Goal: Transaction & Acquisition: Download file/media

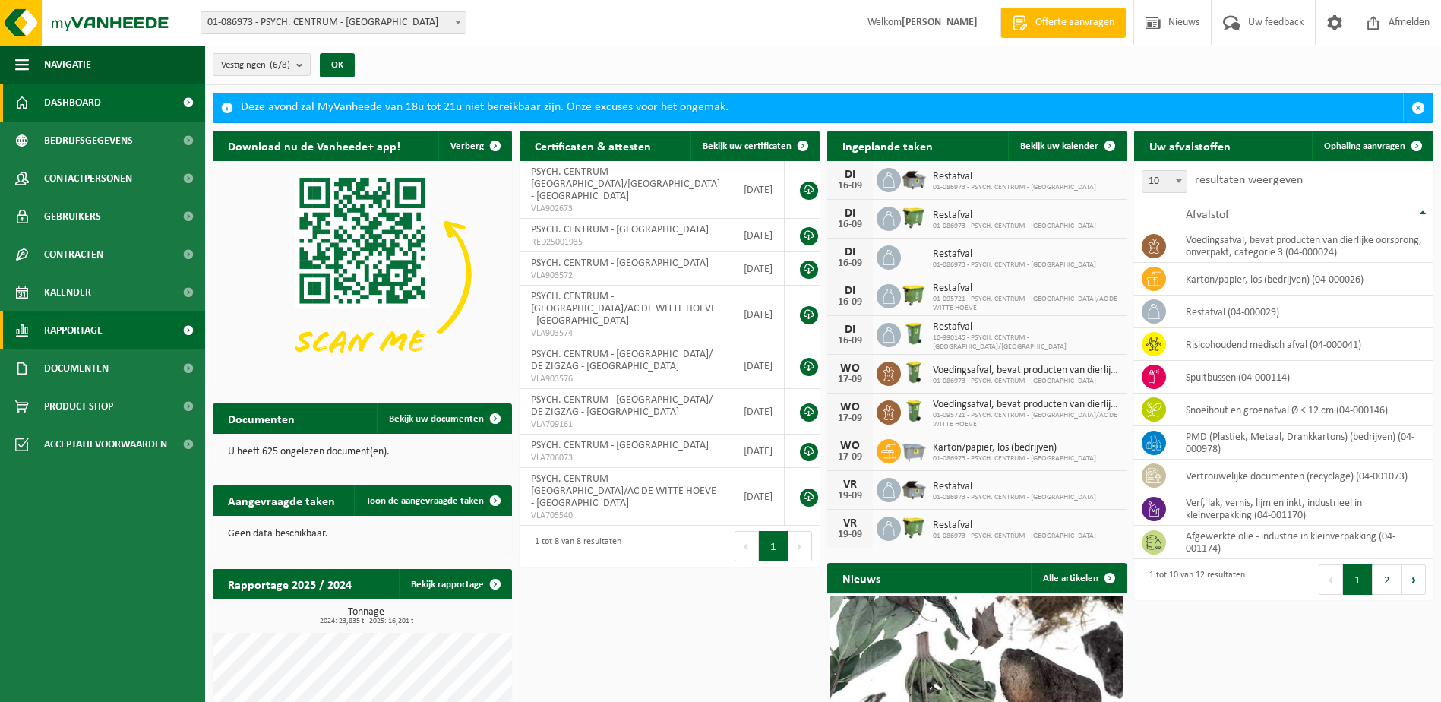
click at [81, 321] on span "Rapportage" at bounding box center [73, 330] width 58 height 38
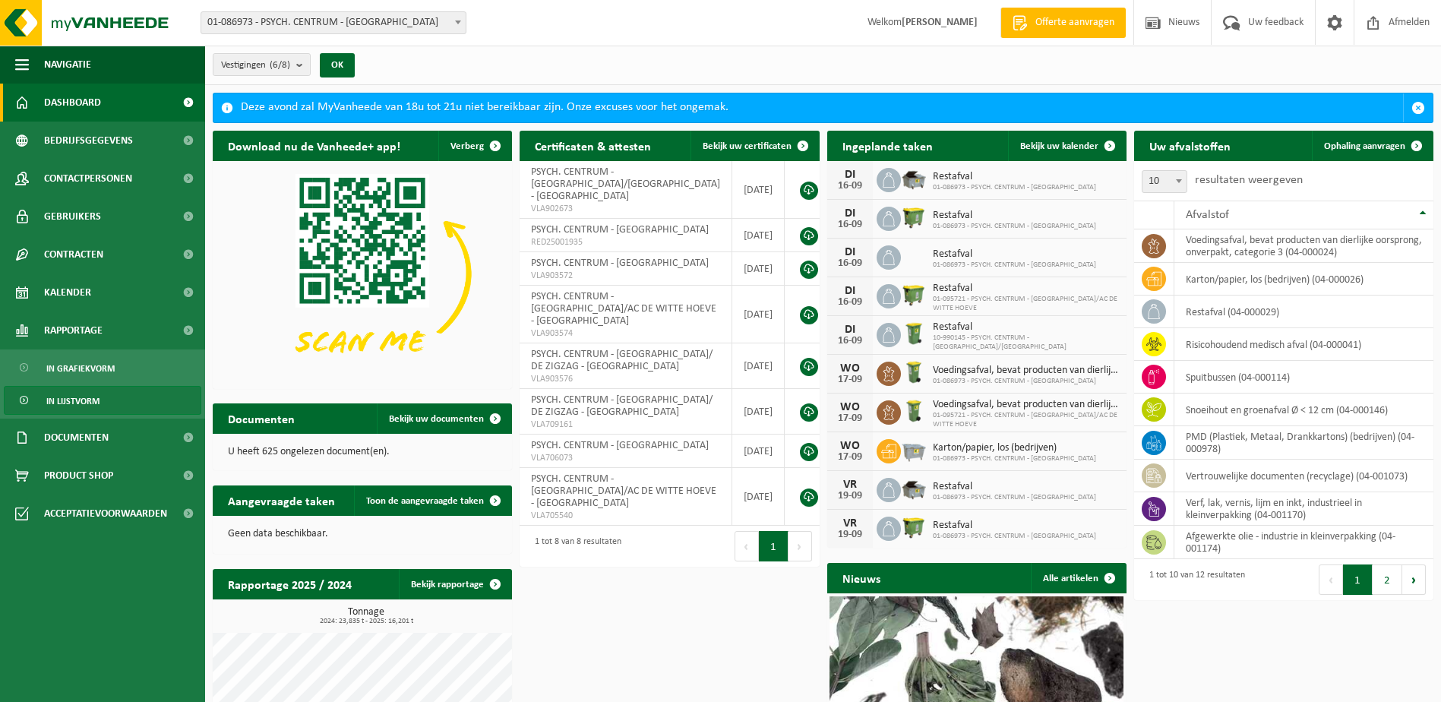
click at [90, 400] on span "In lijstvorm" at bounding box center [72, 401] width 53 height 29
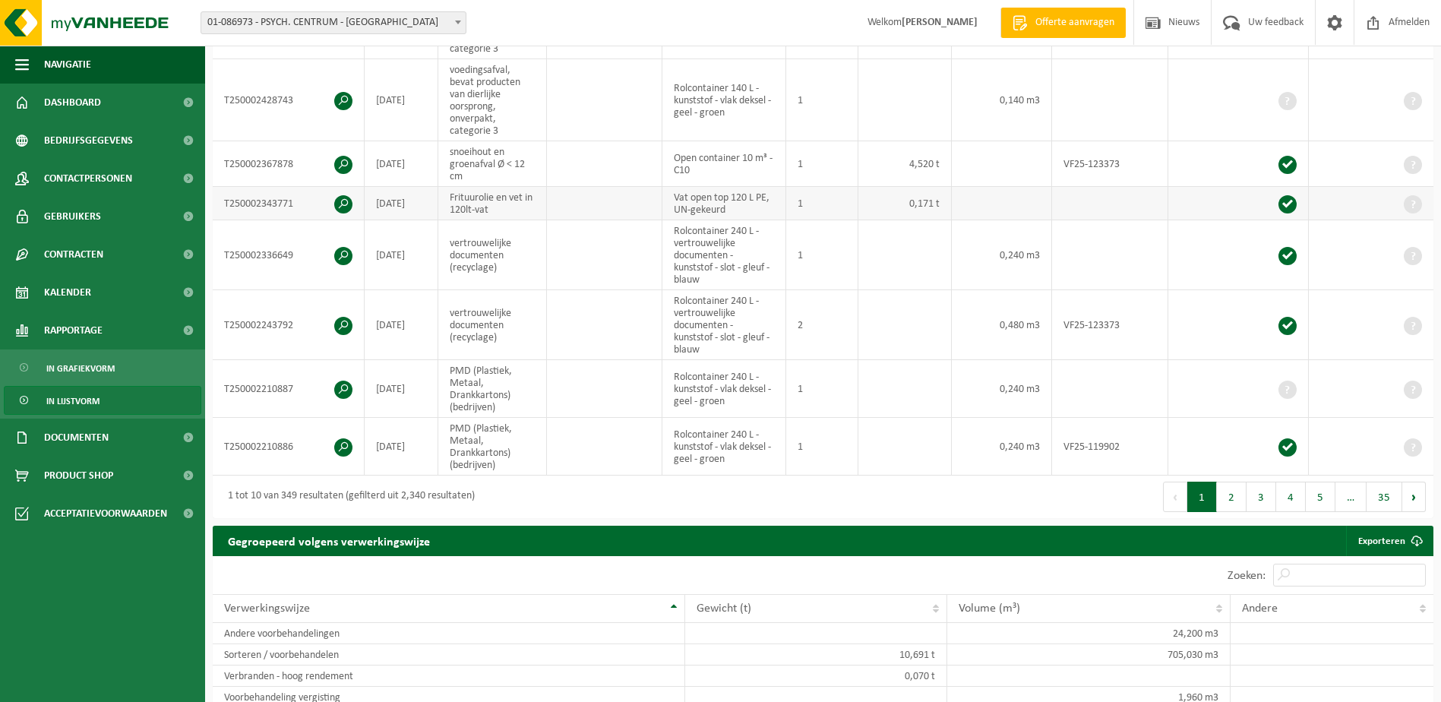
scroll to position [608, 0]
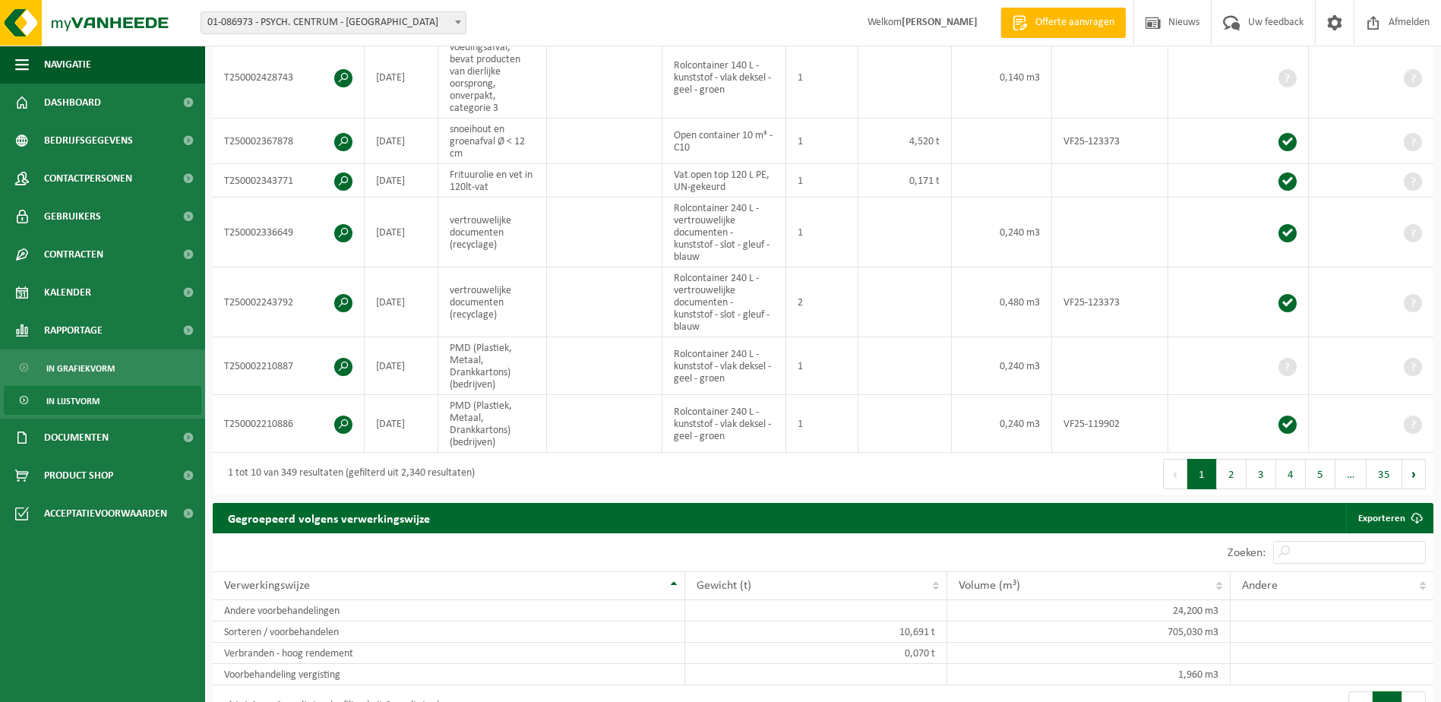
click at [1231, 468] on button "2" at bounding box center [1232, 474] width 30 height 30
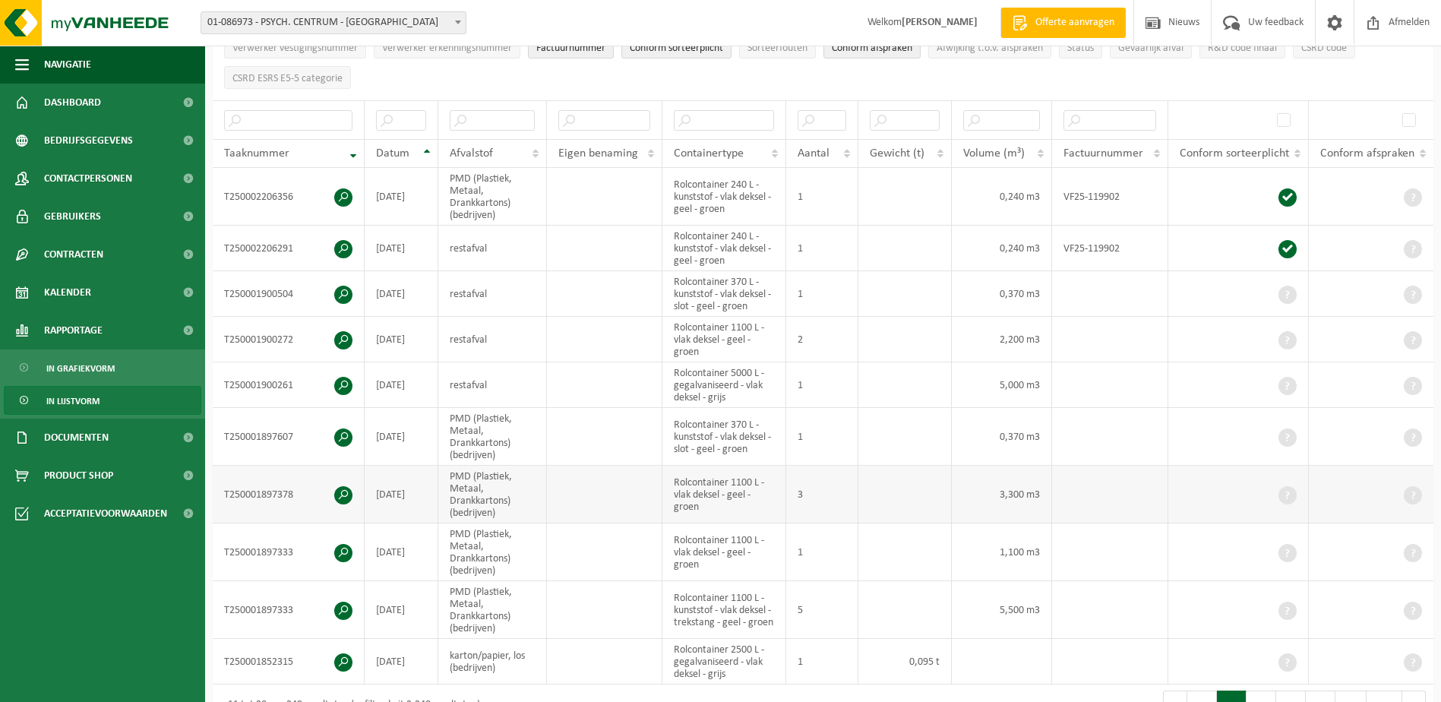
scroll to position [2, 0]
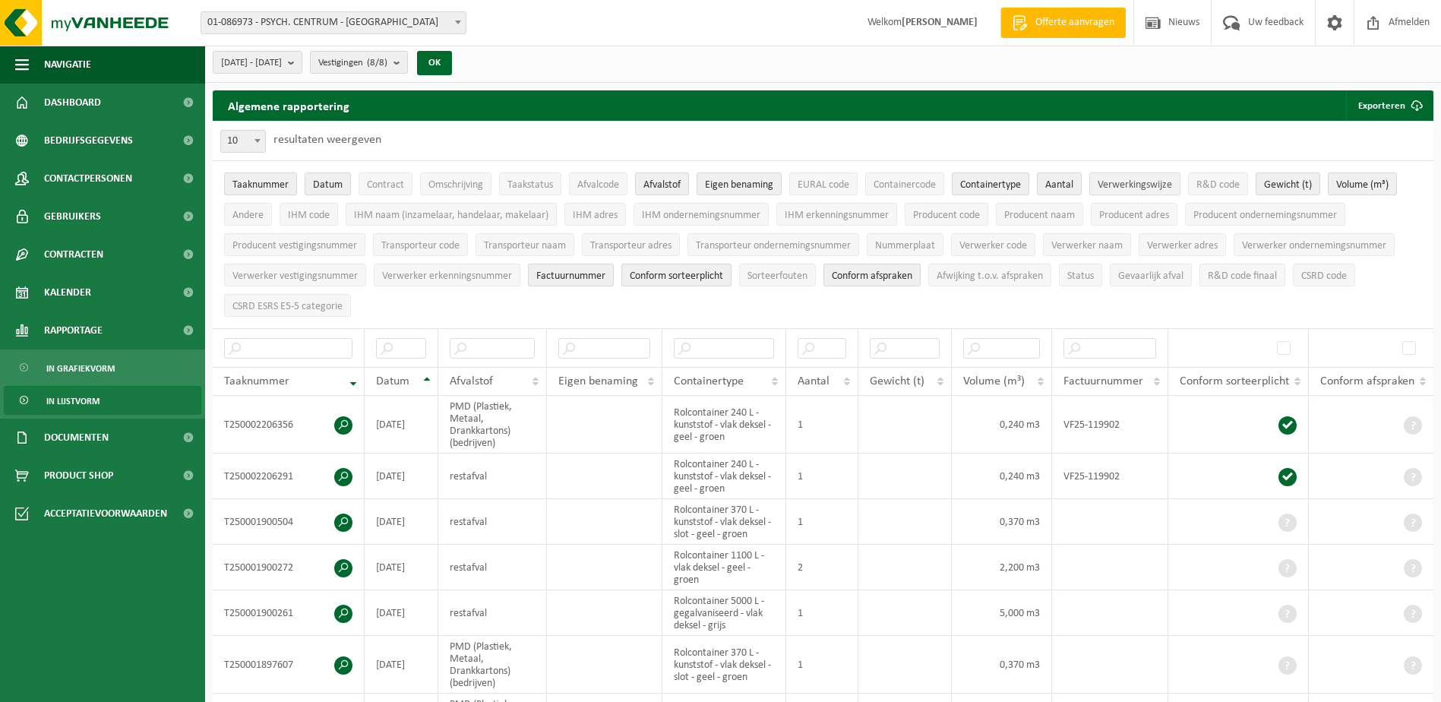
click at [1135, 184] on span "Verwerkingswijze" at bounding box center [1135, 184] width 74 height 11
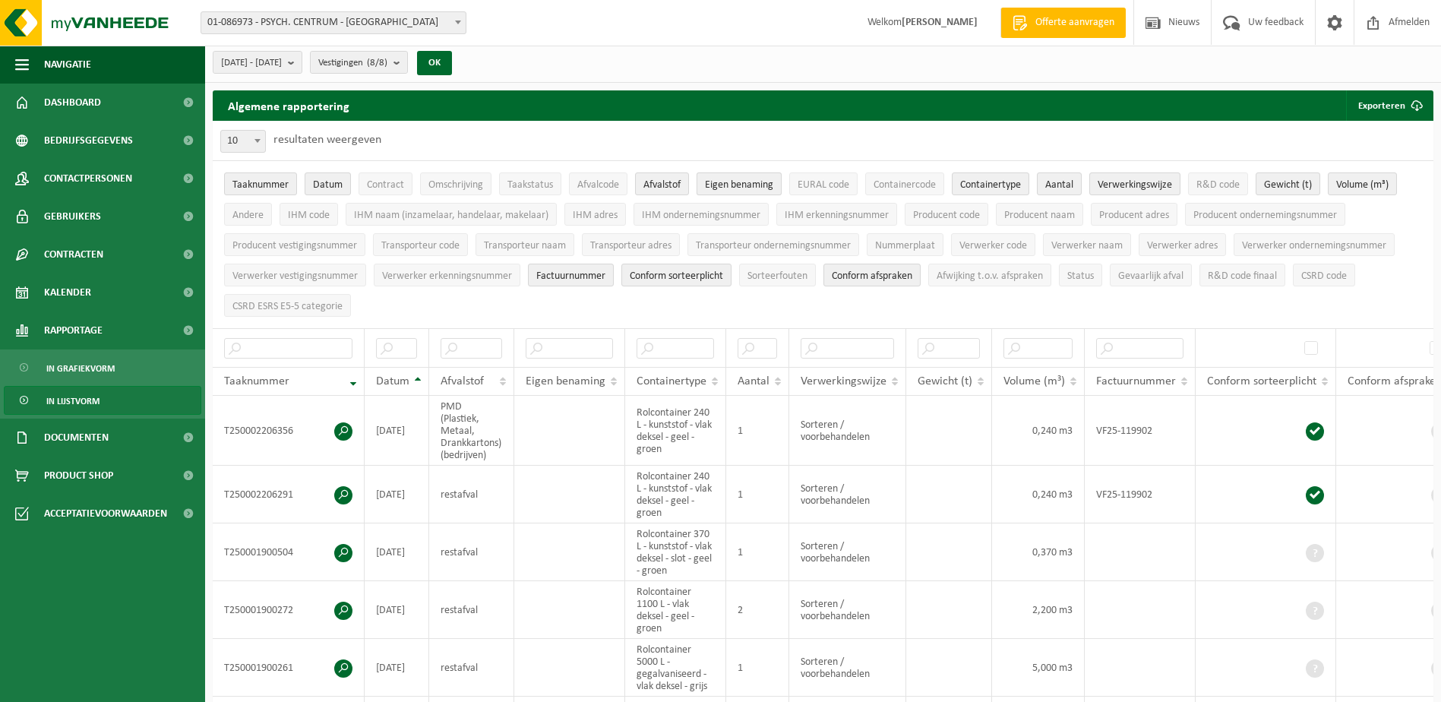
click at [723, 184] on span "Eigen benaming" at bounding box center [739, 184] width 68 height 11
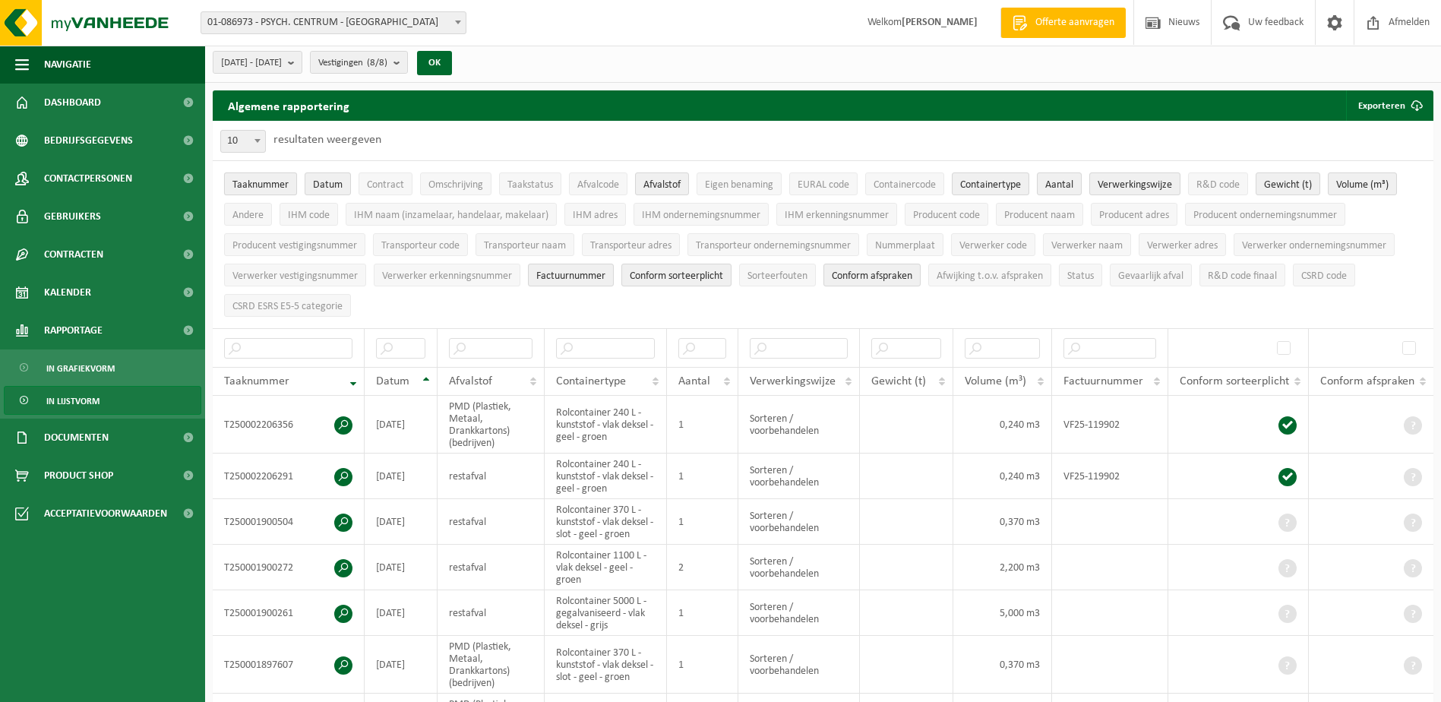
click at [276, 186] on span "Taaknummer" at bounding box center [260, 184] width 56 height 11
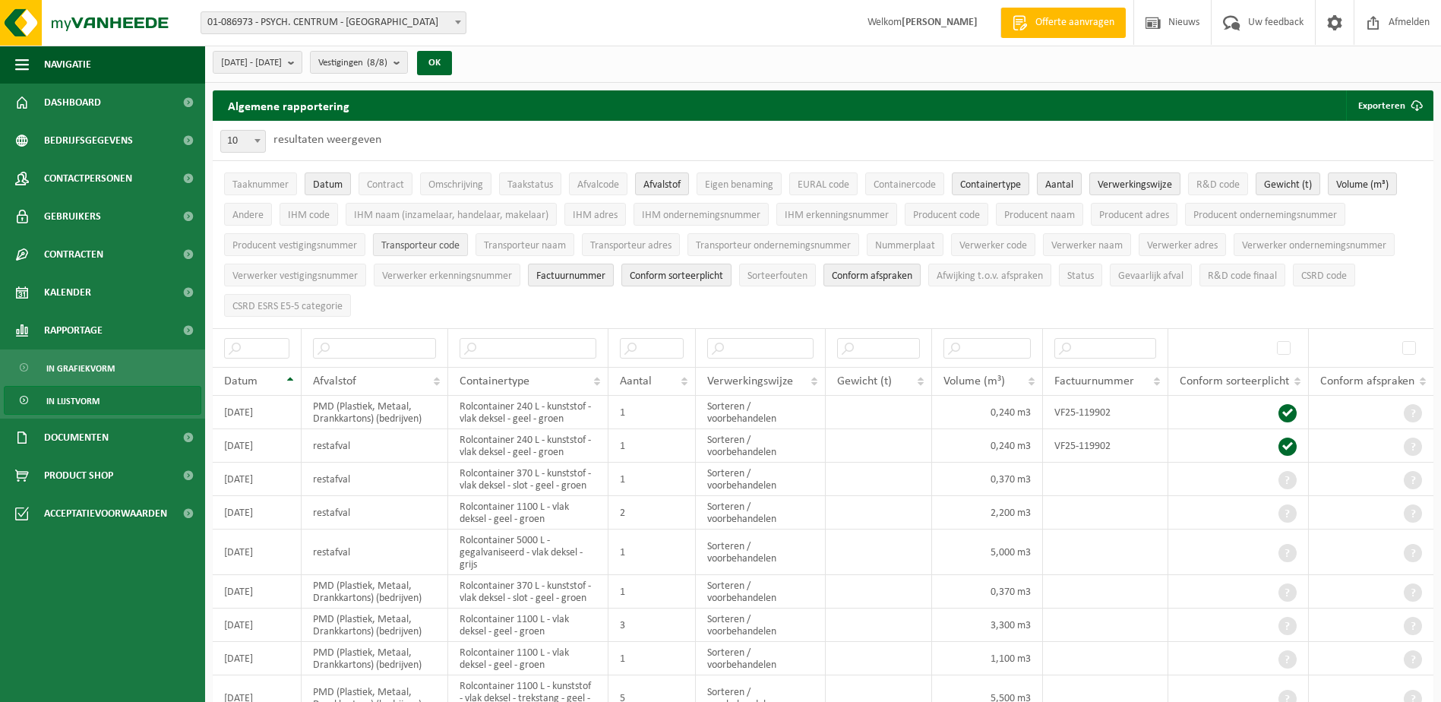
click at [431, 245] on span "Transporteur code" at bounding box center [420, 245] width 78 height 11
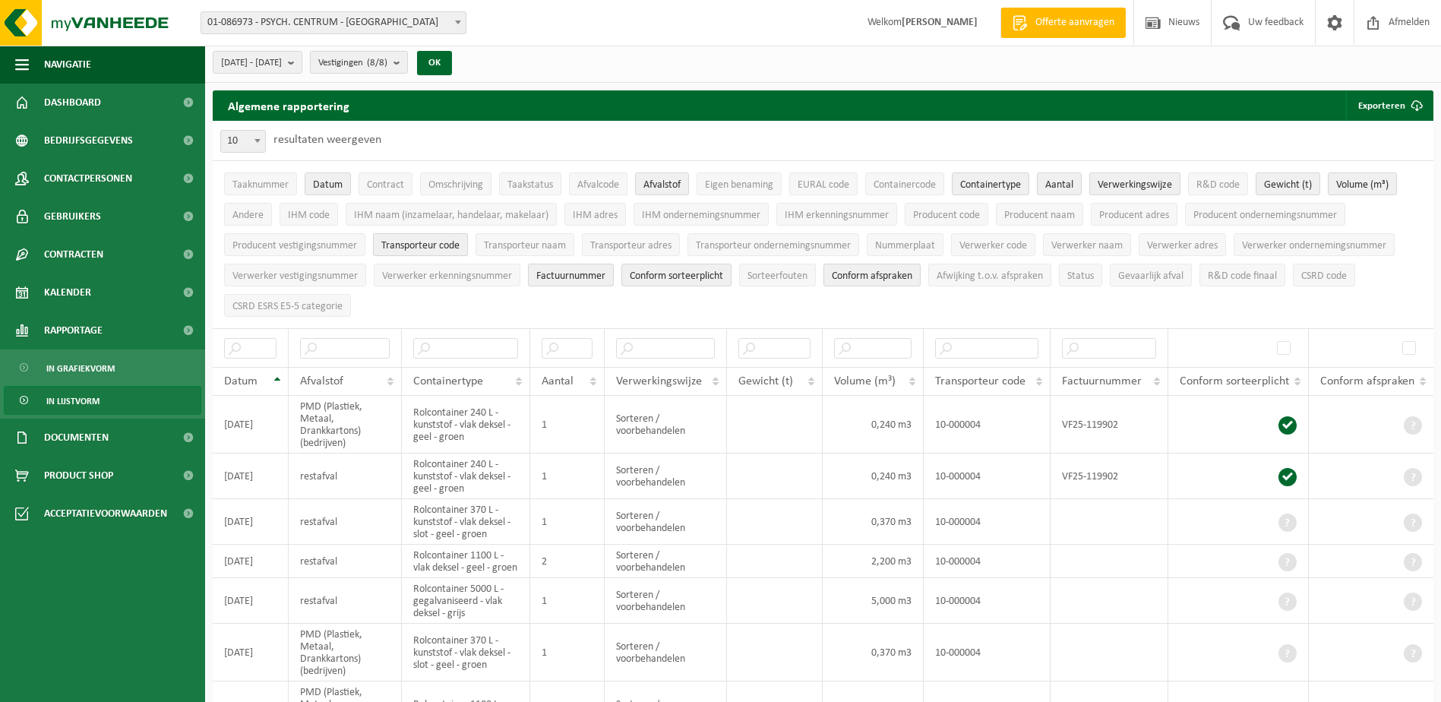
click at [431, 245] on span "Transporteur code" at bounding box center [420, 245] width 78 height 11
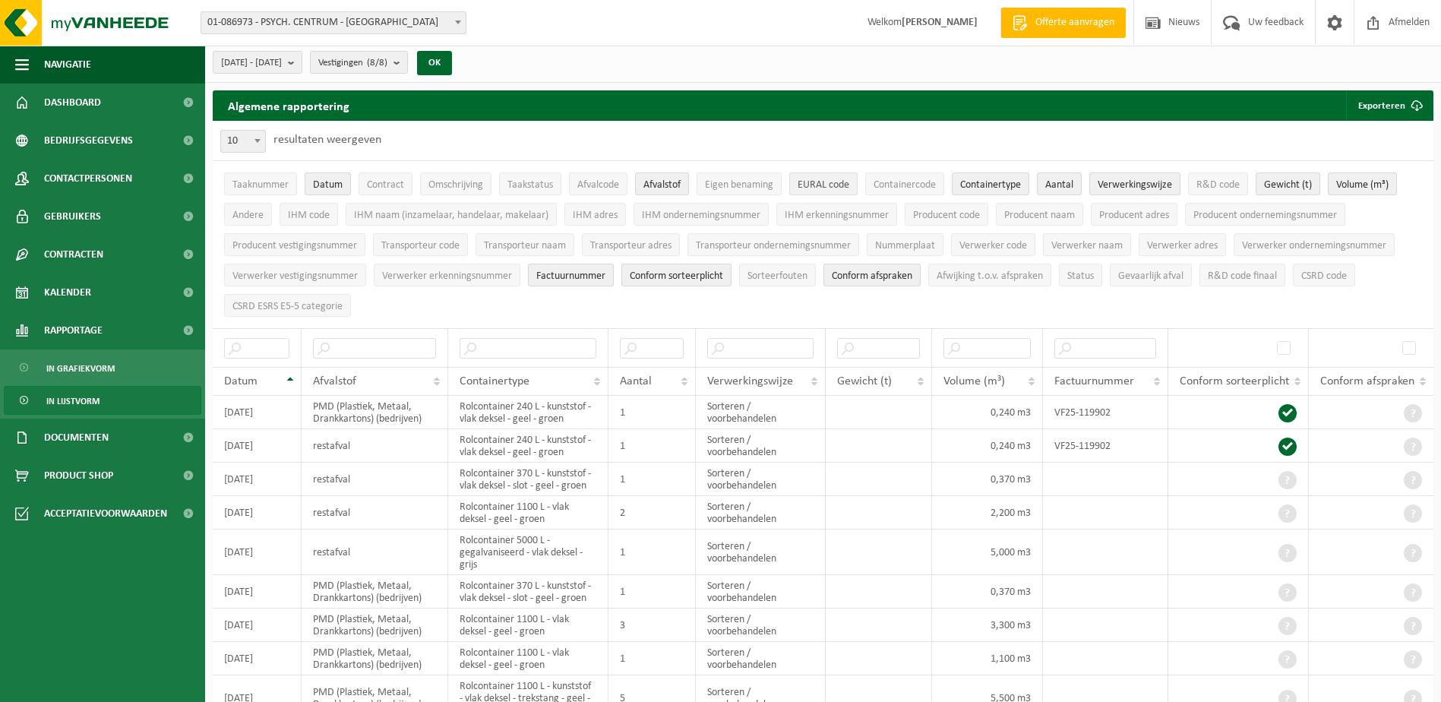
click at [826, 182] on span "EURAL code" at bounding box center [824, 184] width 52 height 11
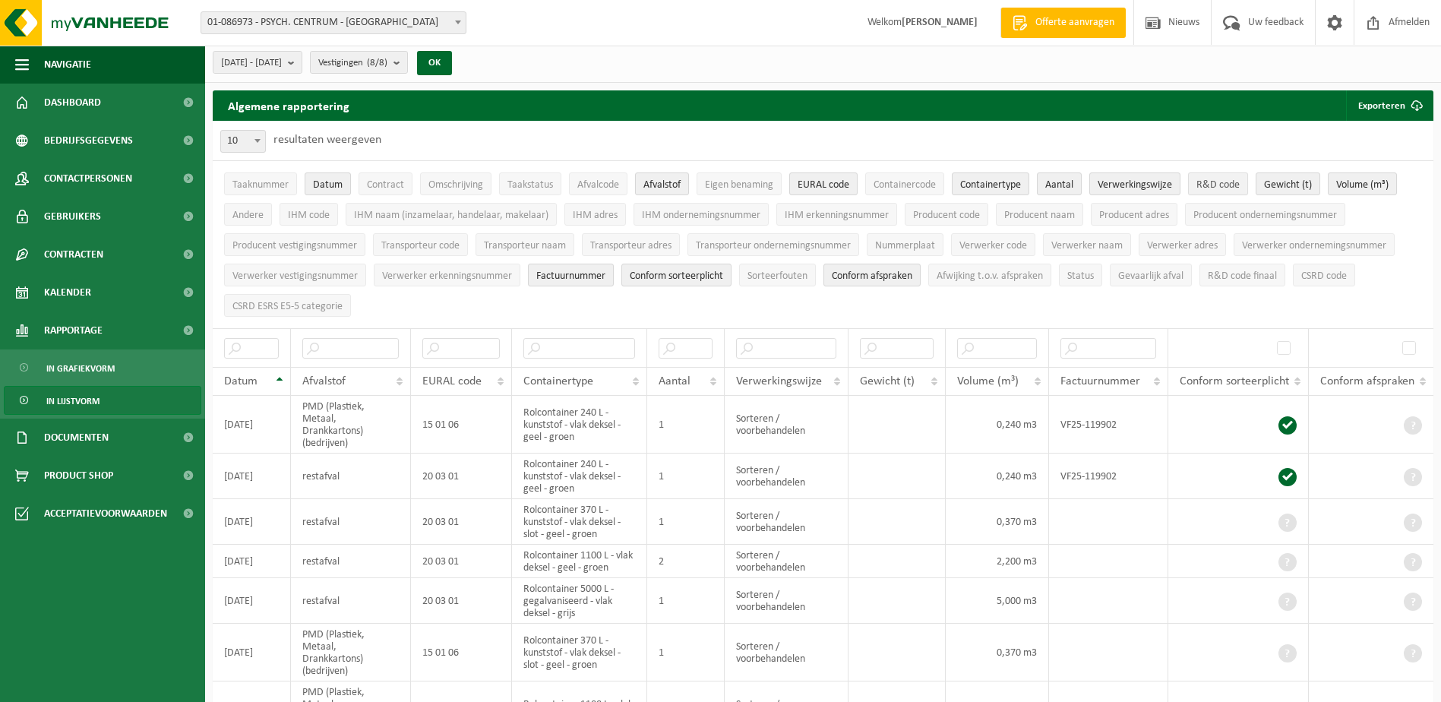
click at [1211, 181] on span "R&D code" at bounding box center [1217, 184] width 43 height 11
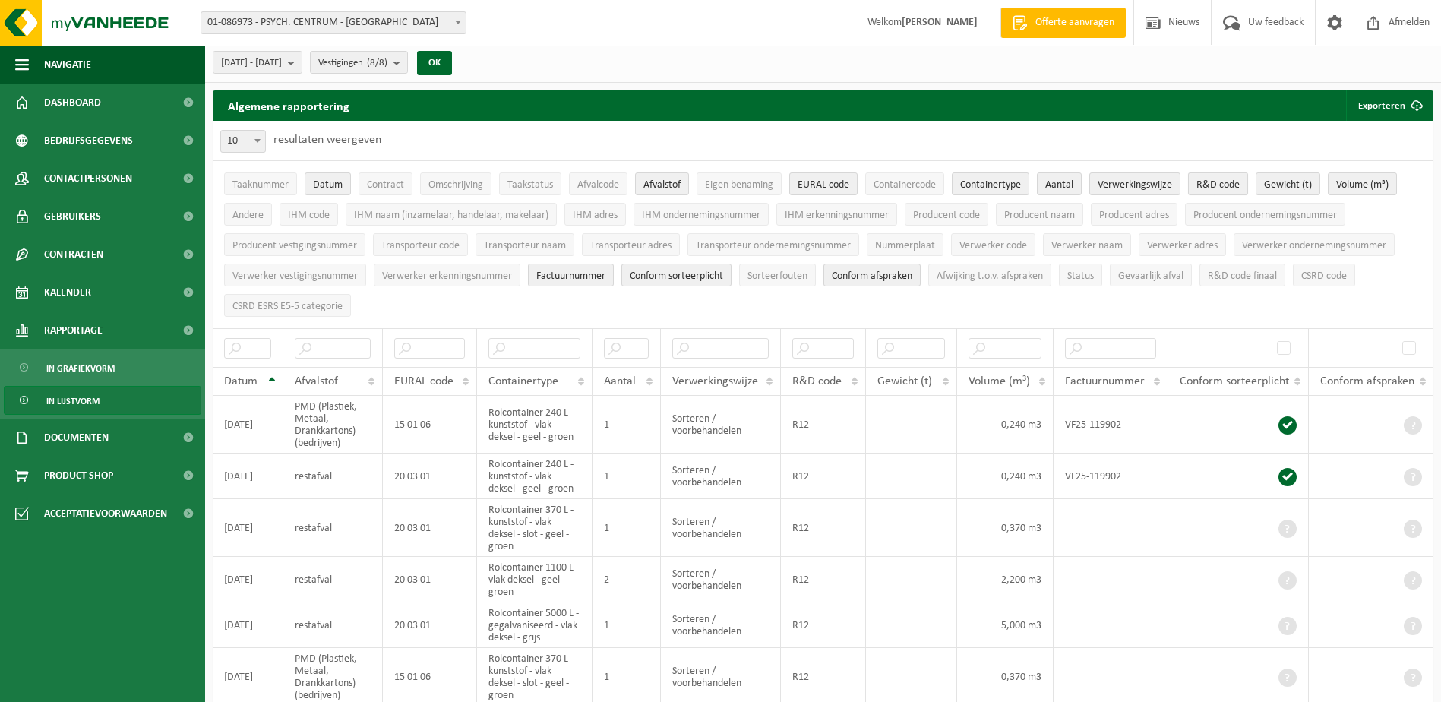
click at [1211, 181] on span "R&D code" at bounding box center [1217, 184] width 43 height 11
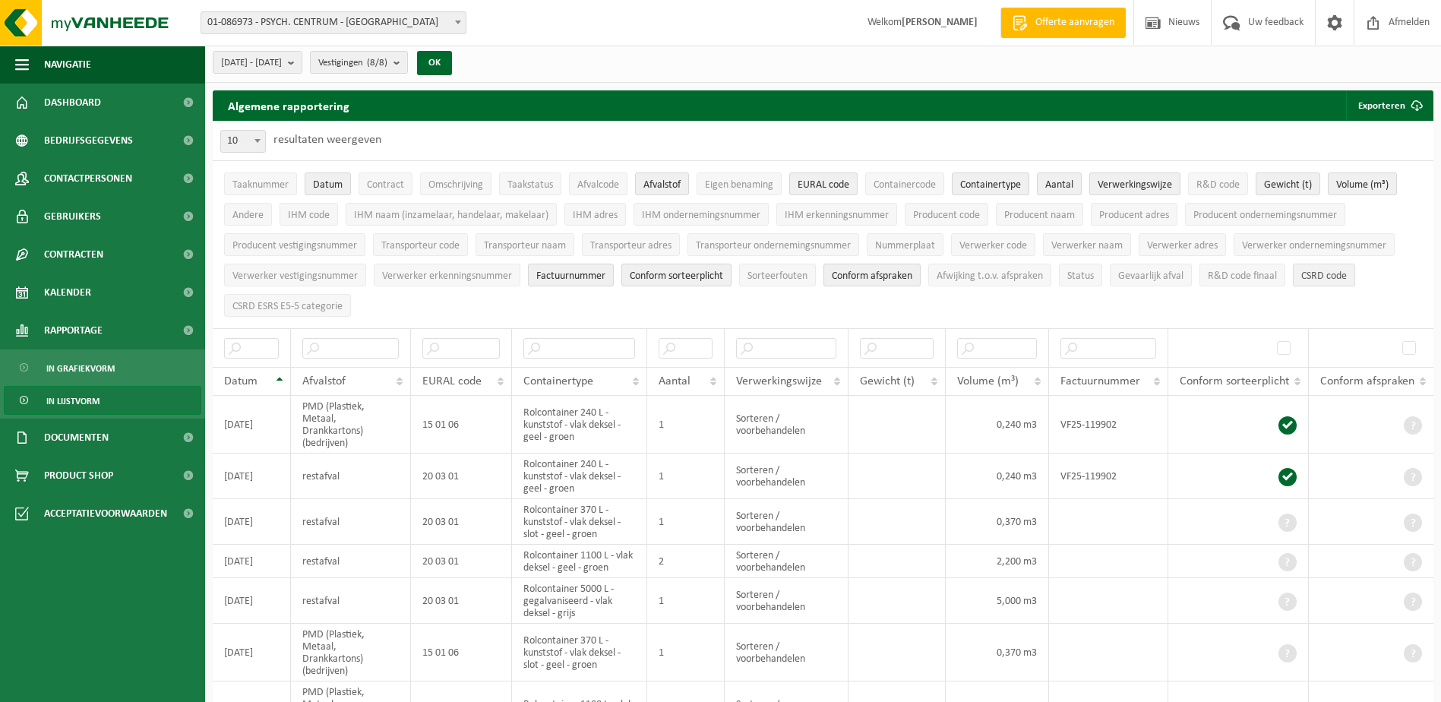
click at [1320, 271] on span "CSRD code" at bounding box center [1324, 275] width 46 height 11
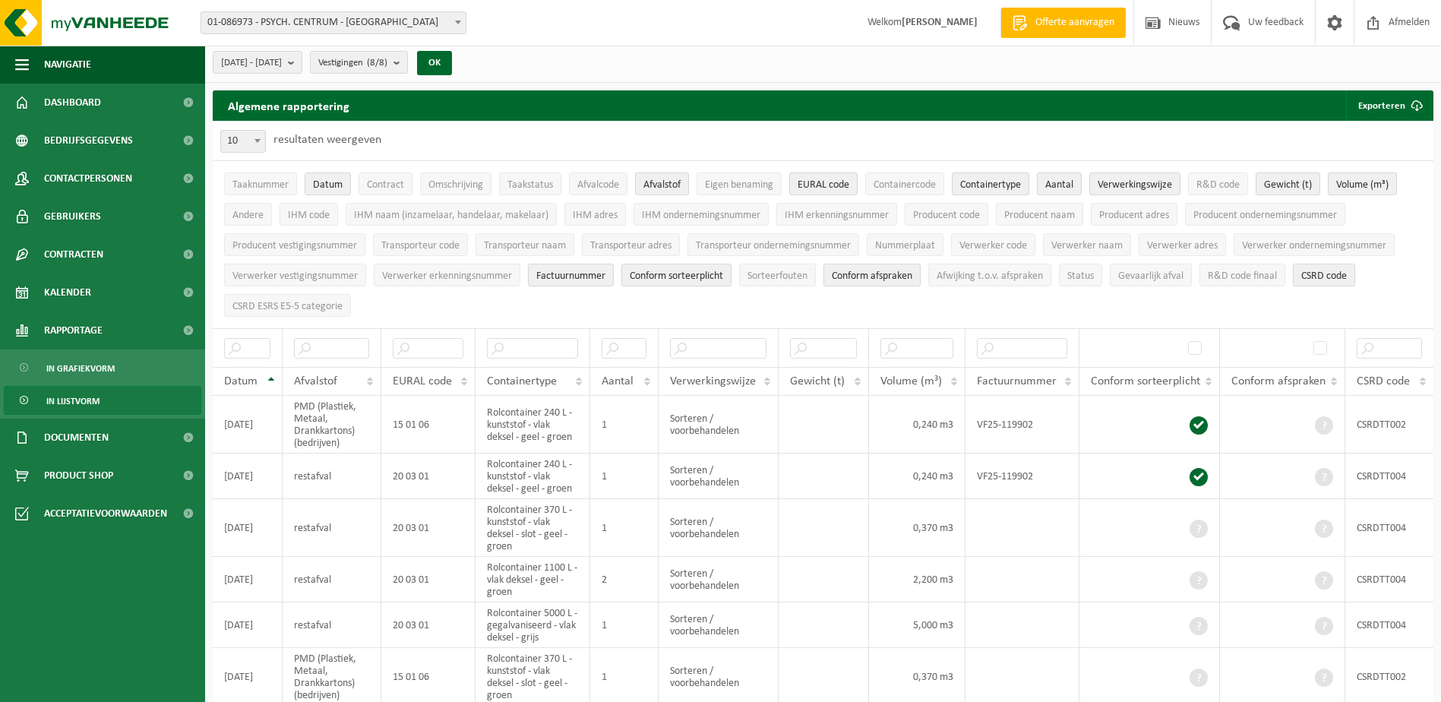
click at [1320, 271] on span "CSRD code" at bounding box center [1324, 275] width 46 height 11
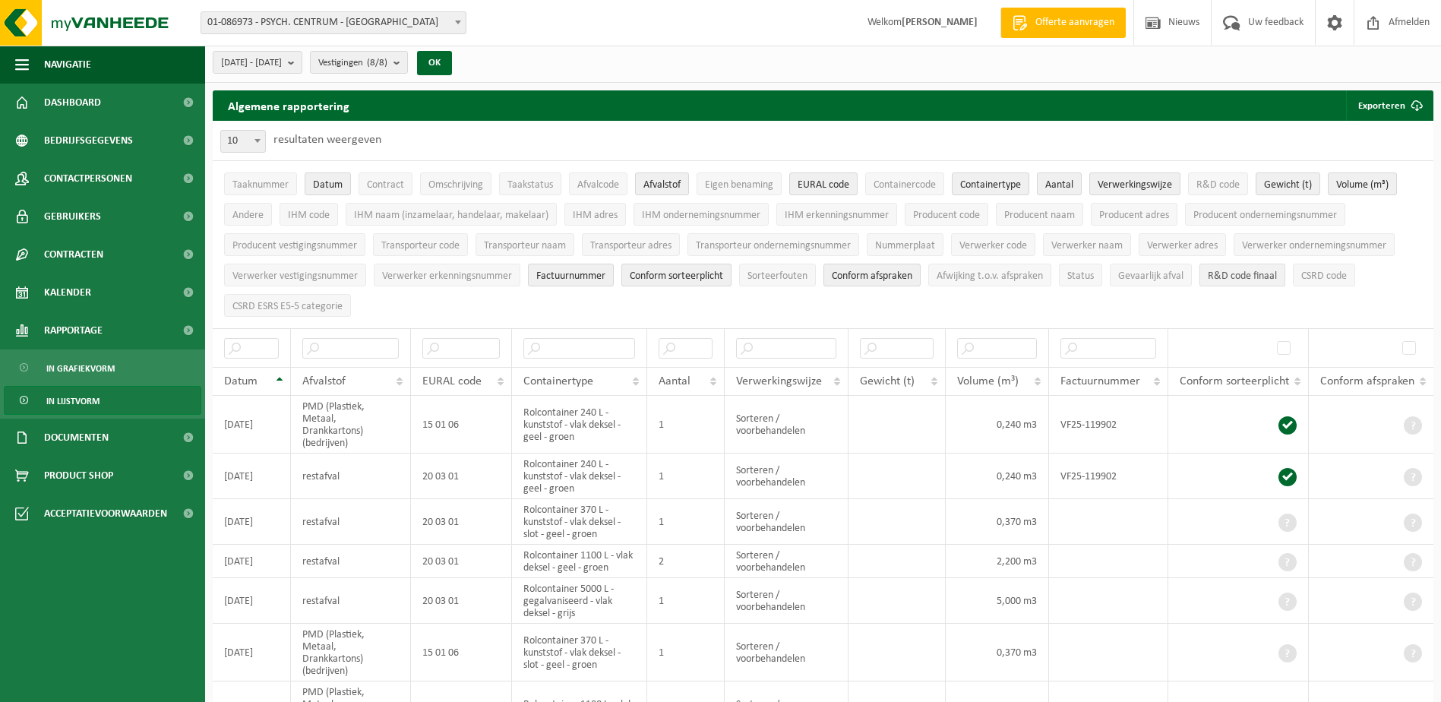
click at [1257, 271] on span "R&D code finaal" at bounding box center [1242, 275] width 69 height 11
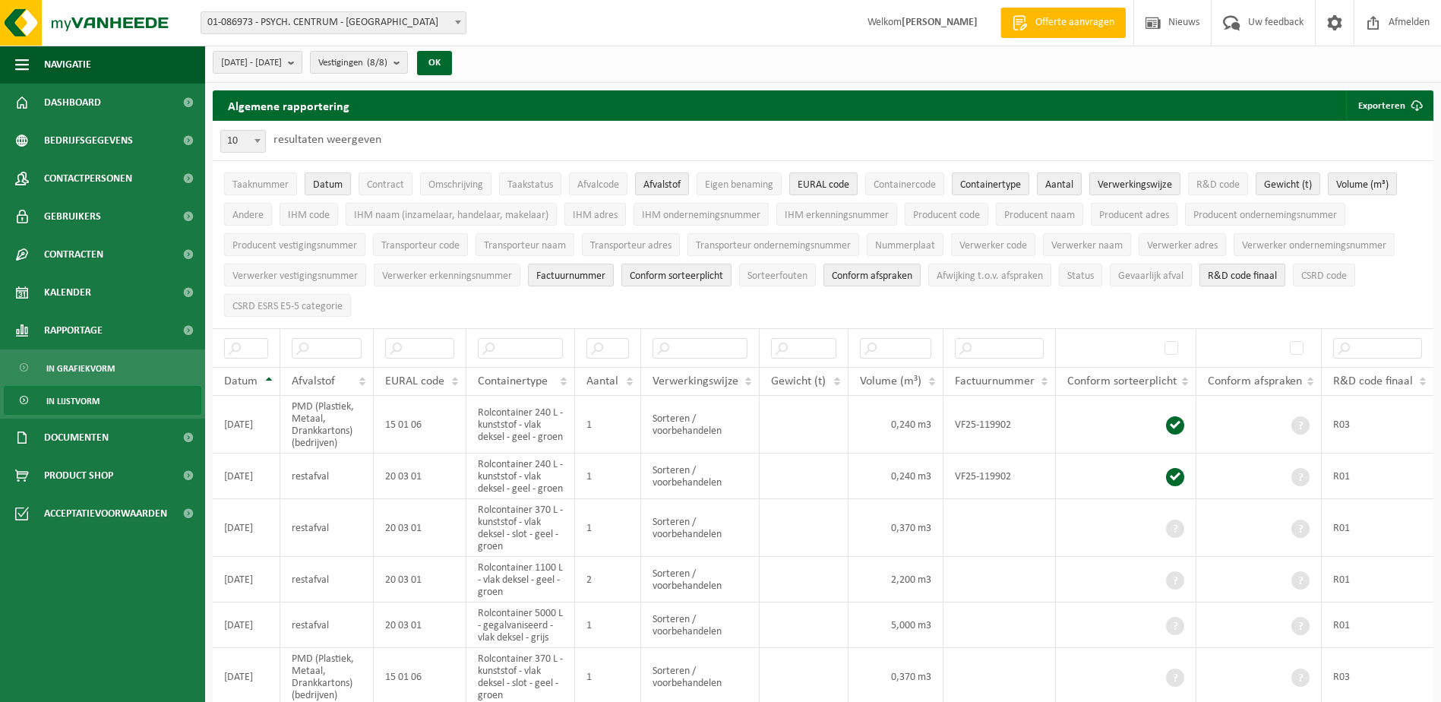
click at [1257, 271] on span "R&D code finaal" at bounding box center [1242, 275] width 69 height 11
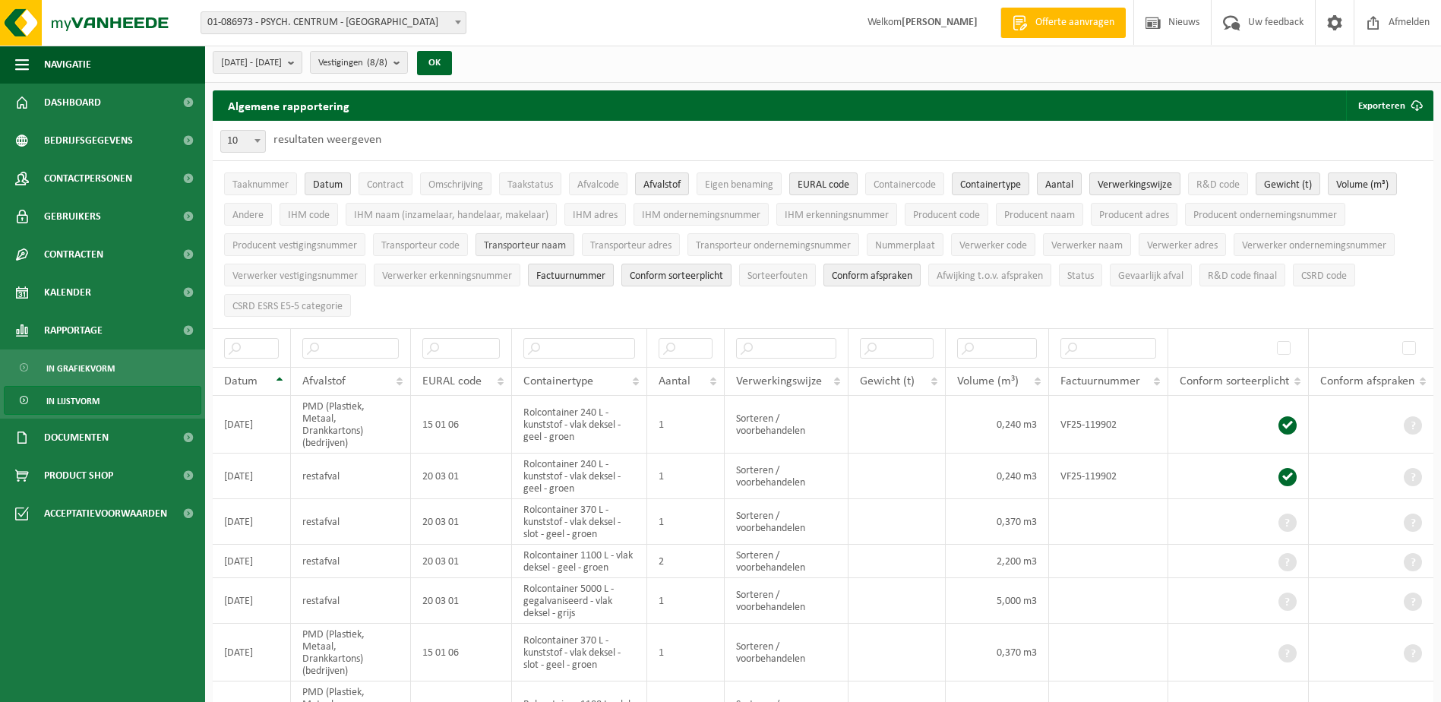
click at [547, 242] on span "Transporteur naam" at bounding box center [525, 245] width 82 height 11
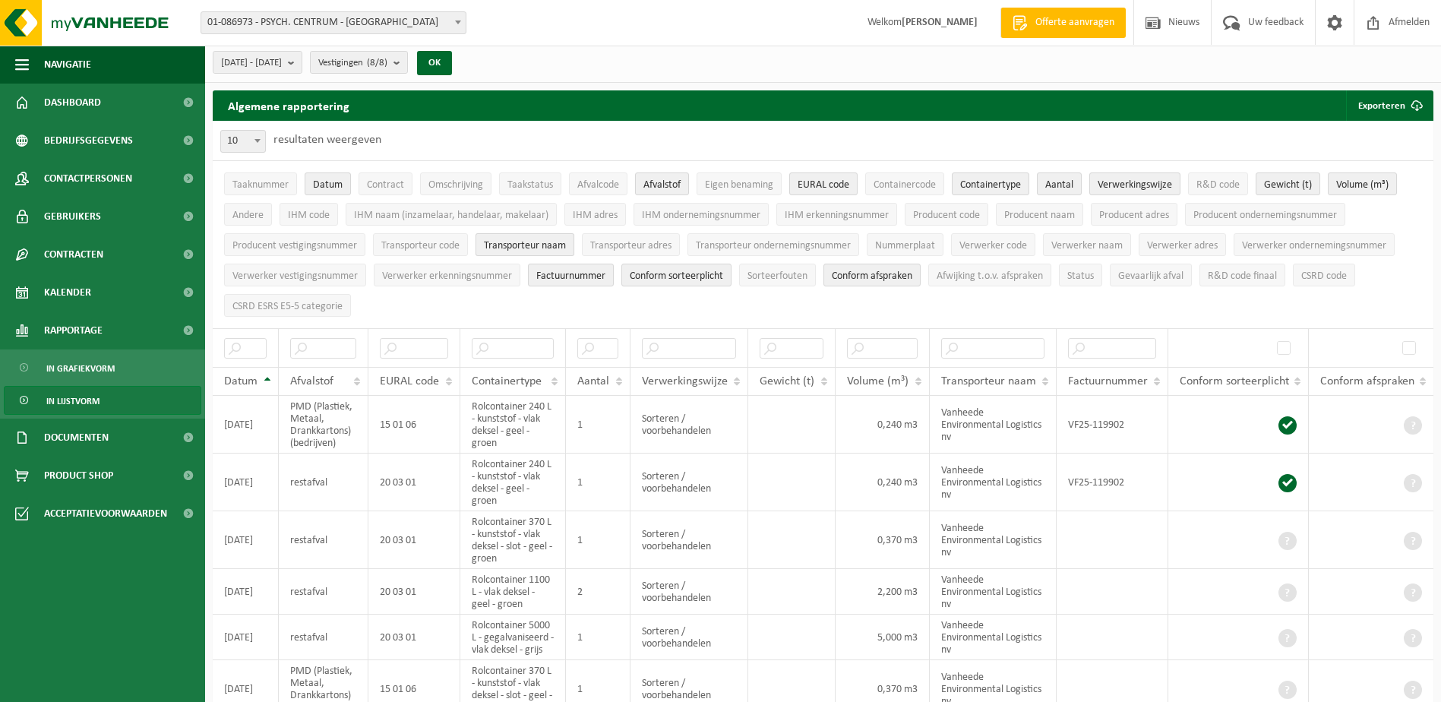
click at [547, 242] on span "Transporteur naam" at bounding box center [525, 245] width 82 height 11
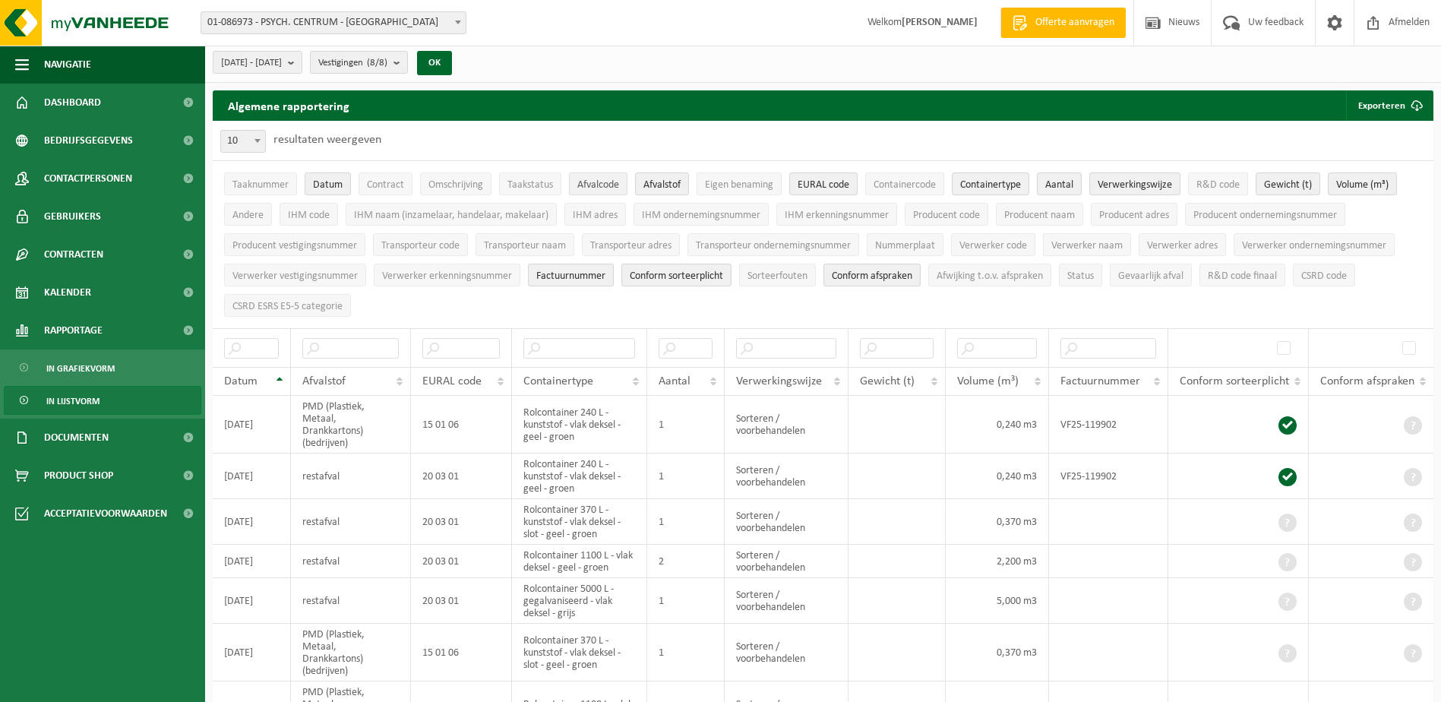
click at [601, 185] on span "Afvalcode" at bounding box center [598, 184] width 42 height 11
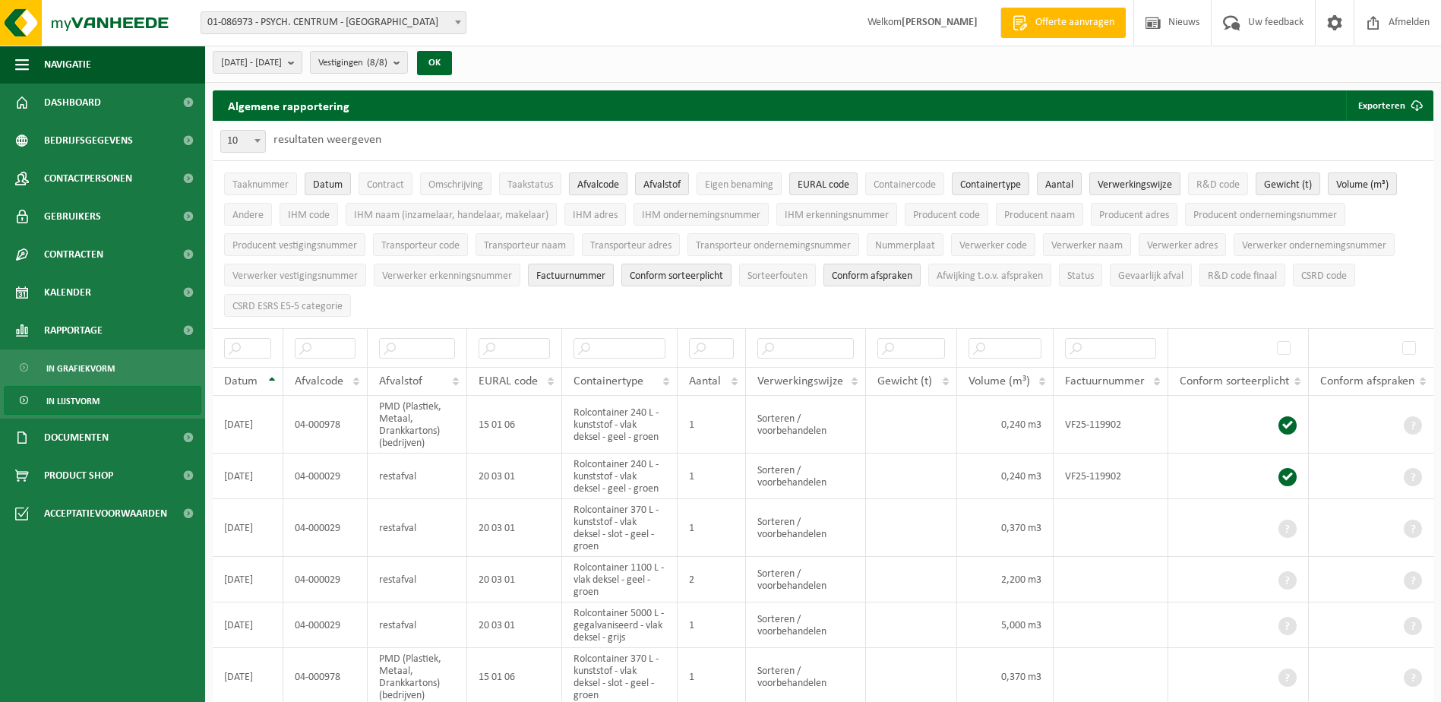
click at [601, 185] on span "Afvalcode" at bounding box center [598, 184] width 42 height 11
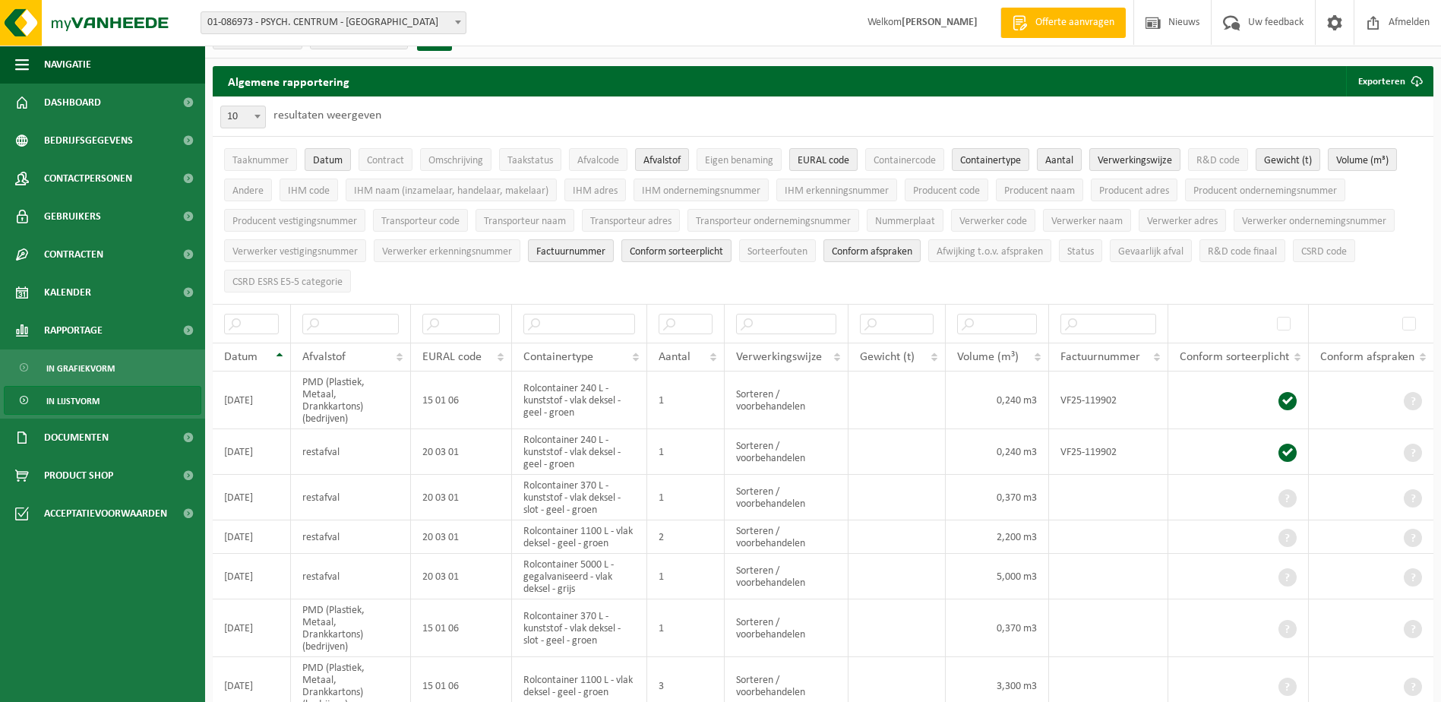
scroll to position [0, 0]
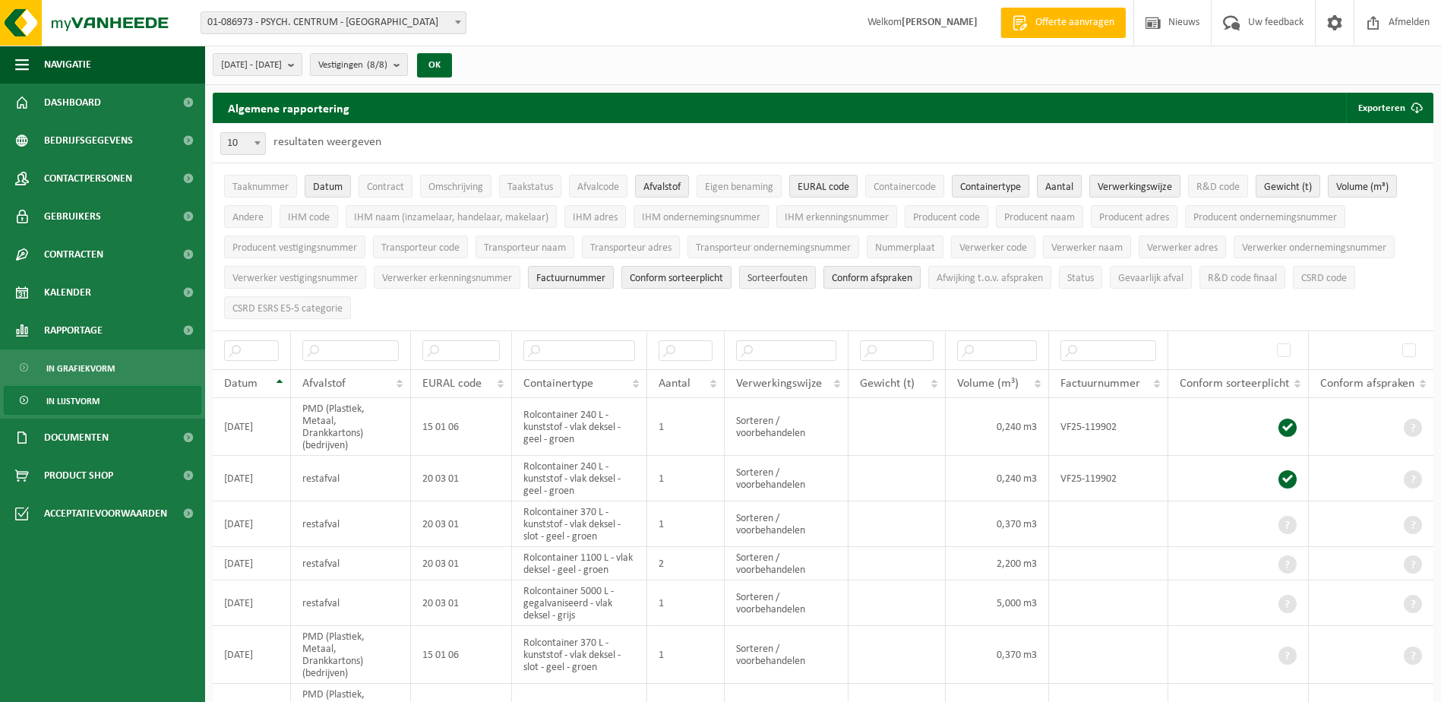
click at [793, 278] on span "Sorteerfouten" at bounding box center [777, 278] width 60 height 11
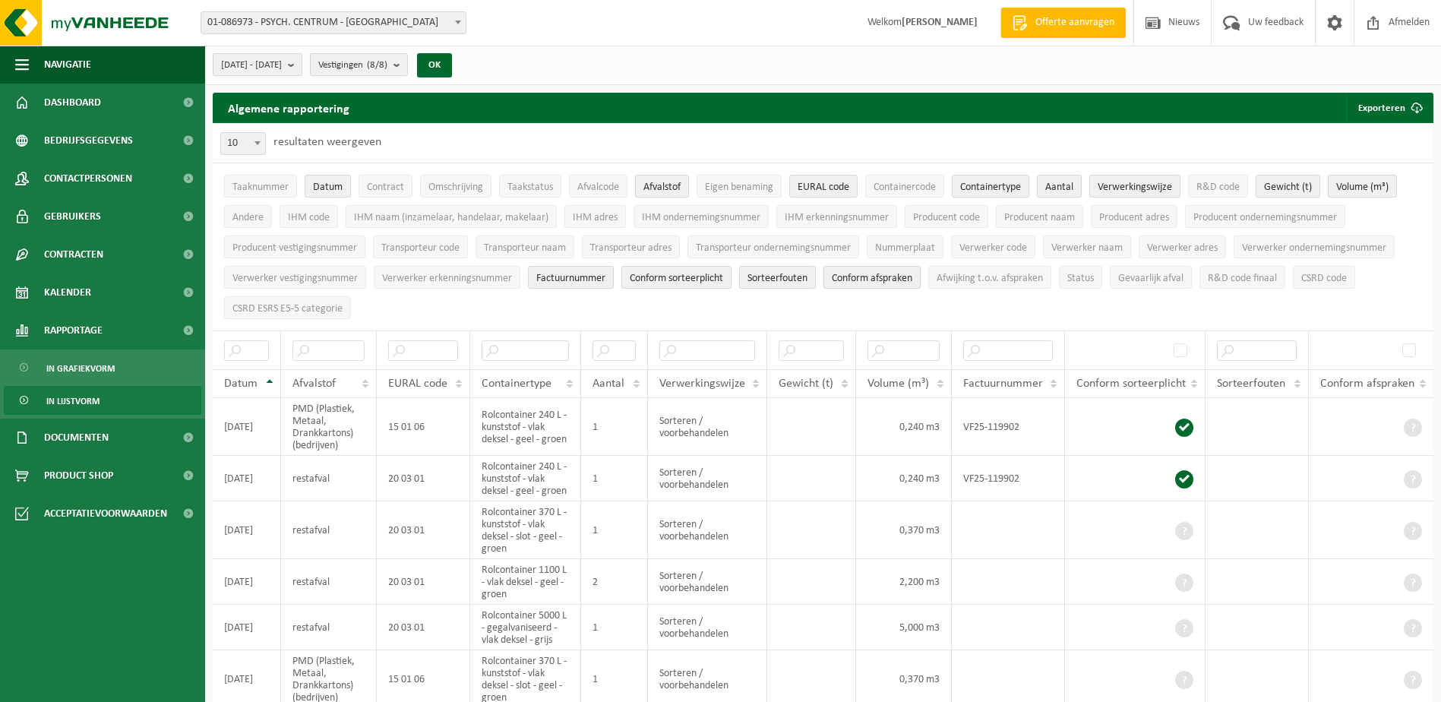
click at [793, 278] on span "Sorteerfouten" at bounding box center [777, 278] width 60 height 11
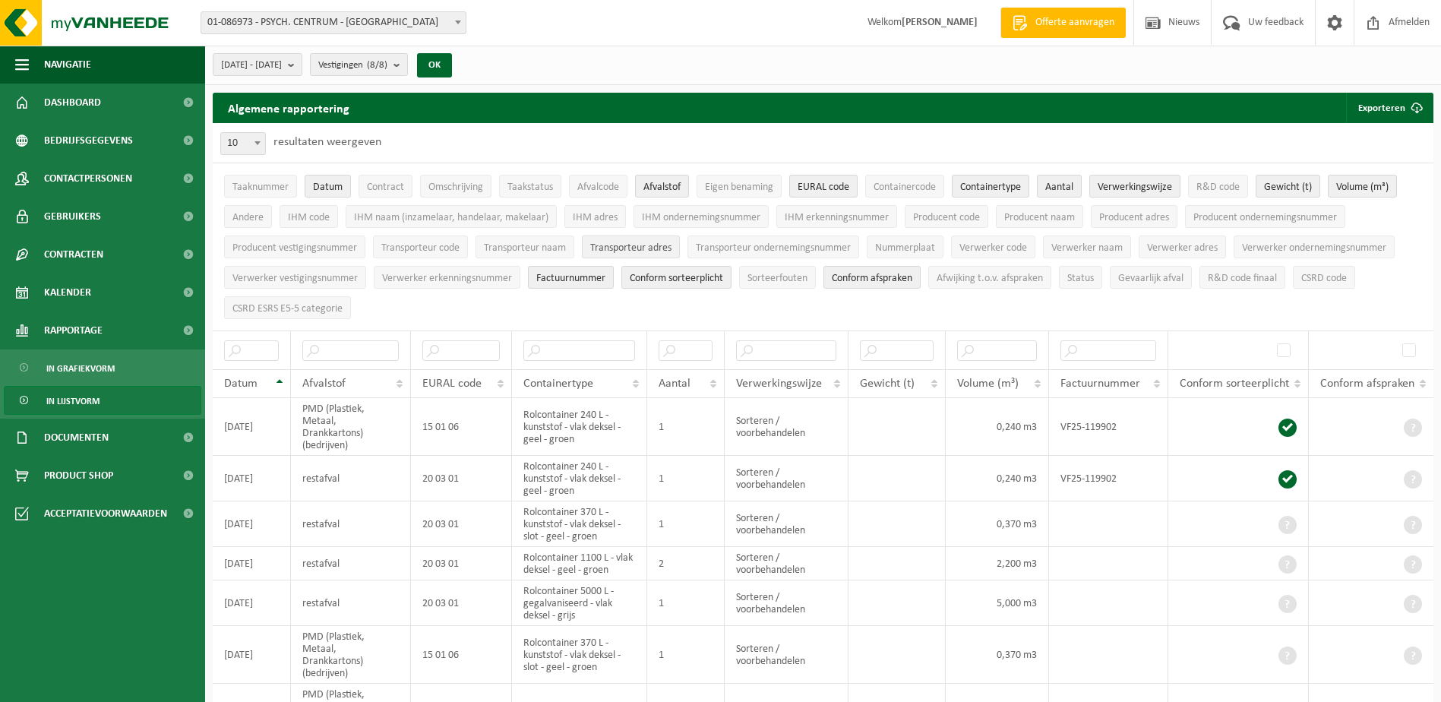
click at [658, 243] on span "Transporteur adres" at bounding box center [630, 247] width 81 height 11
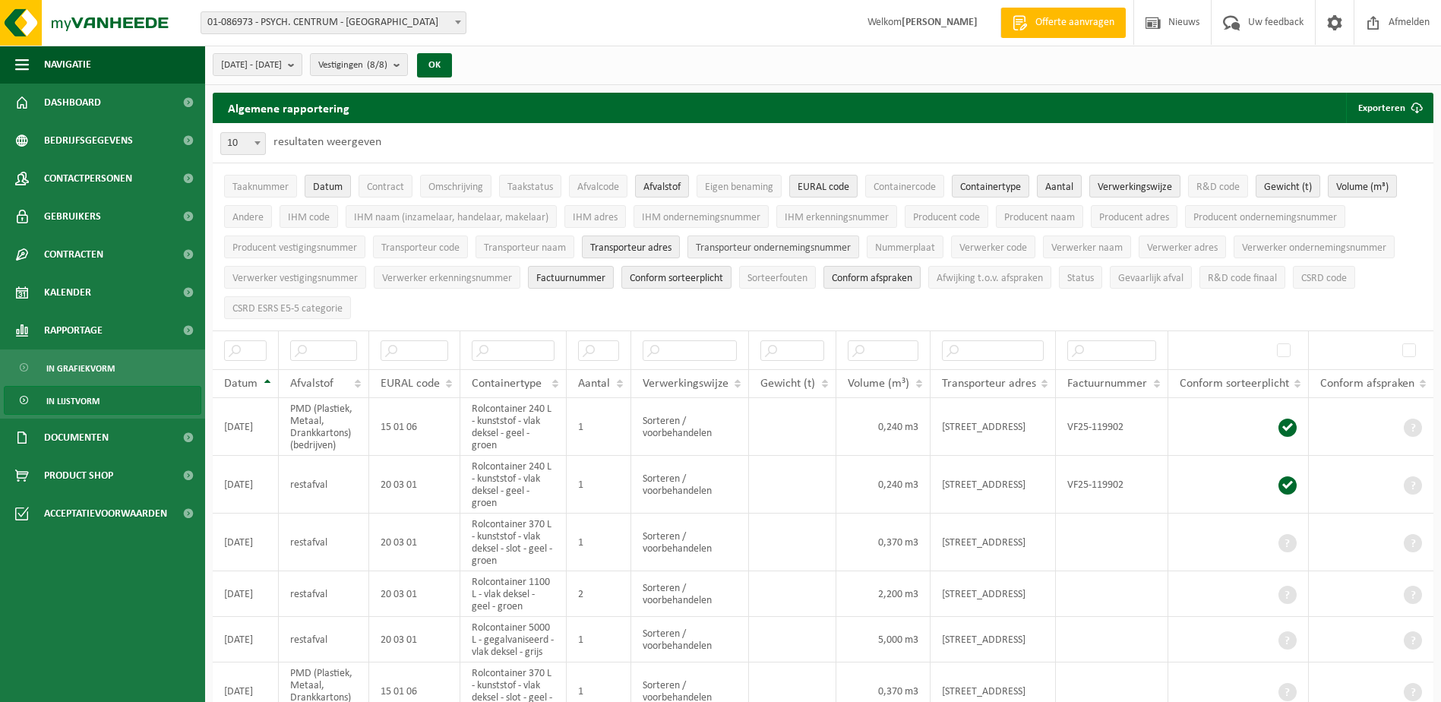
click at [728, 245] on span "Transporteur ondernemingsnummer" at bounding box center [773, 247] width 155 height 11
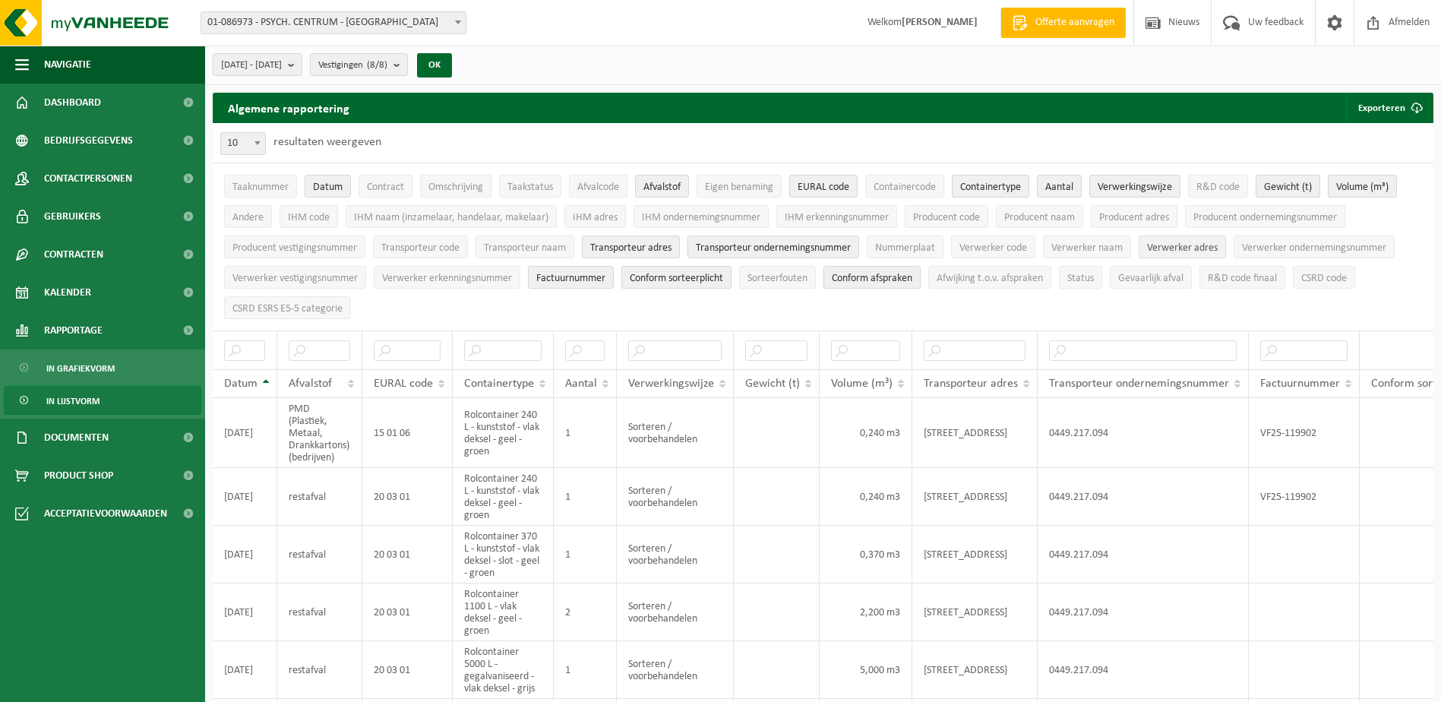
click at [1171, 245] on span "Verwerker adres" at bounding box center [1182, 247] width 71 height 11
click at [1264, 238] on button "Verwerker ondernemingsnummer" at bounding box center [1313, 246] width 161 height 23
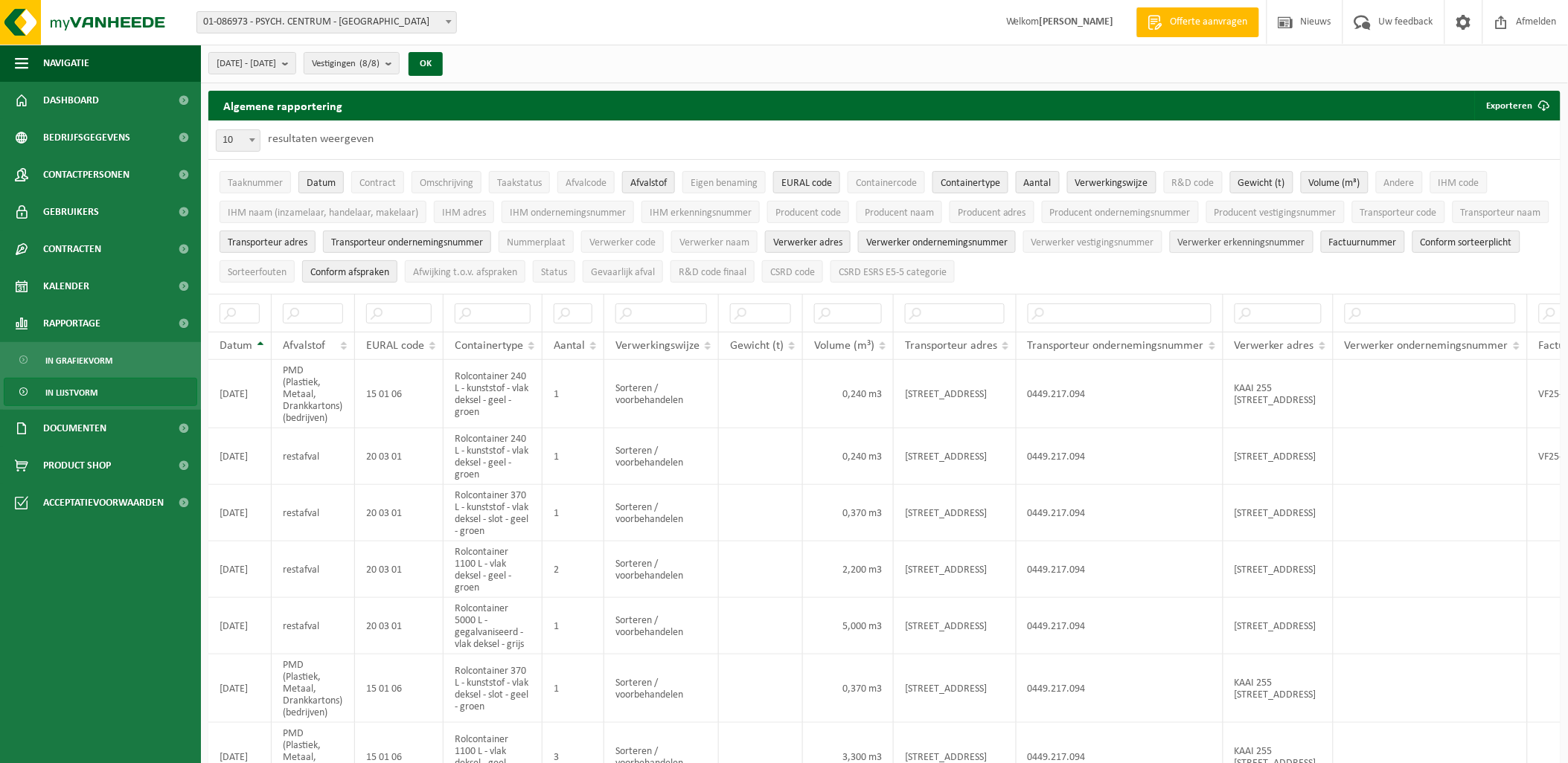
click at [1305, 243] on span "Verwerker erkenningsnummer" at bounding box center [1242, 242] width 127 height 11
click at [1154, 241] on span "Verwerker vestigingsnummer" at bounding box center [1093, 242] width 122 height 11
click at [1007, 239] on span "Verwerker ondernemingsnummer" at bounding box center [937, 242] width 141 height 11
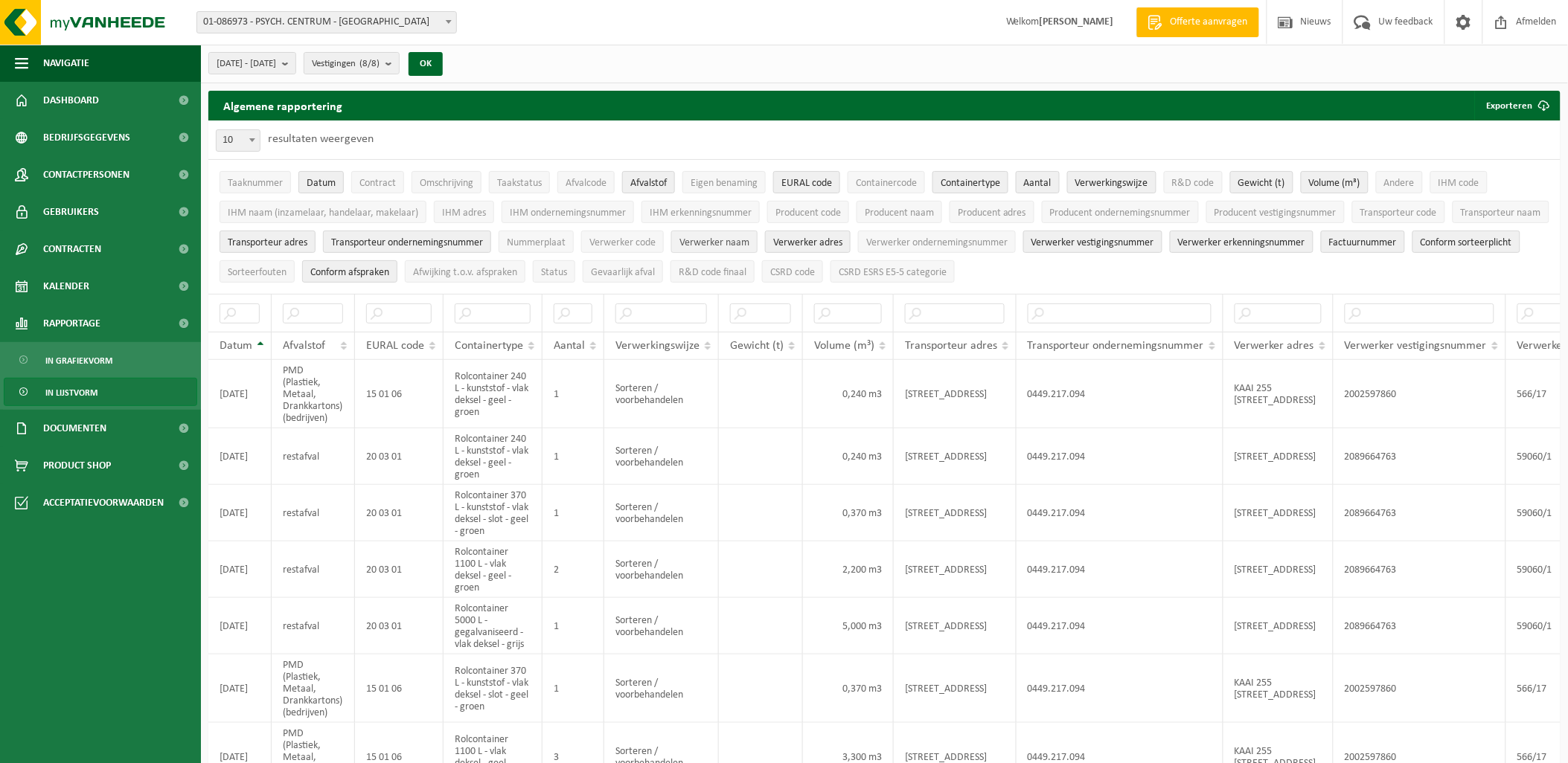
click at [750, 240] on span "Verwerker naam" at bounding box center [713, 242] width 70 height 11
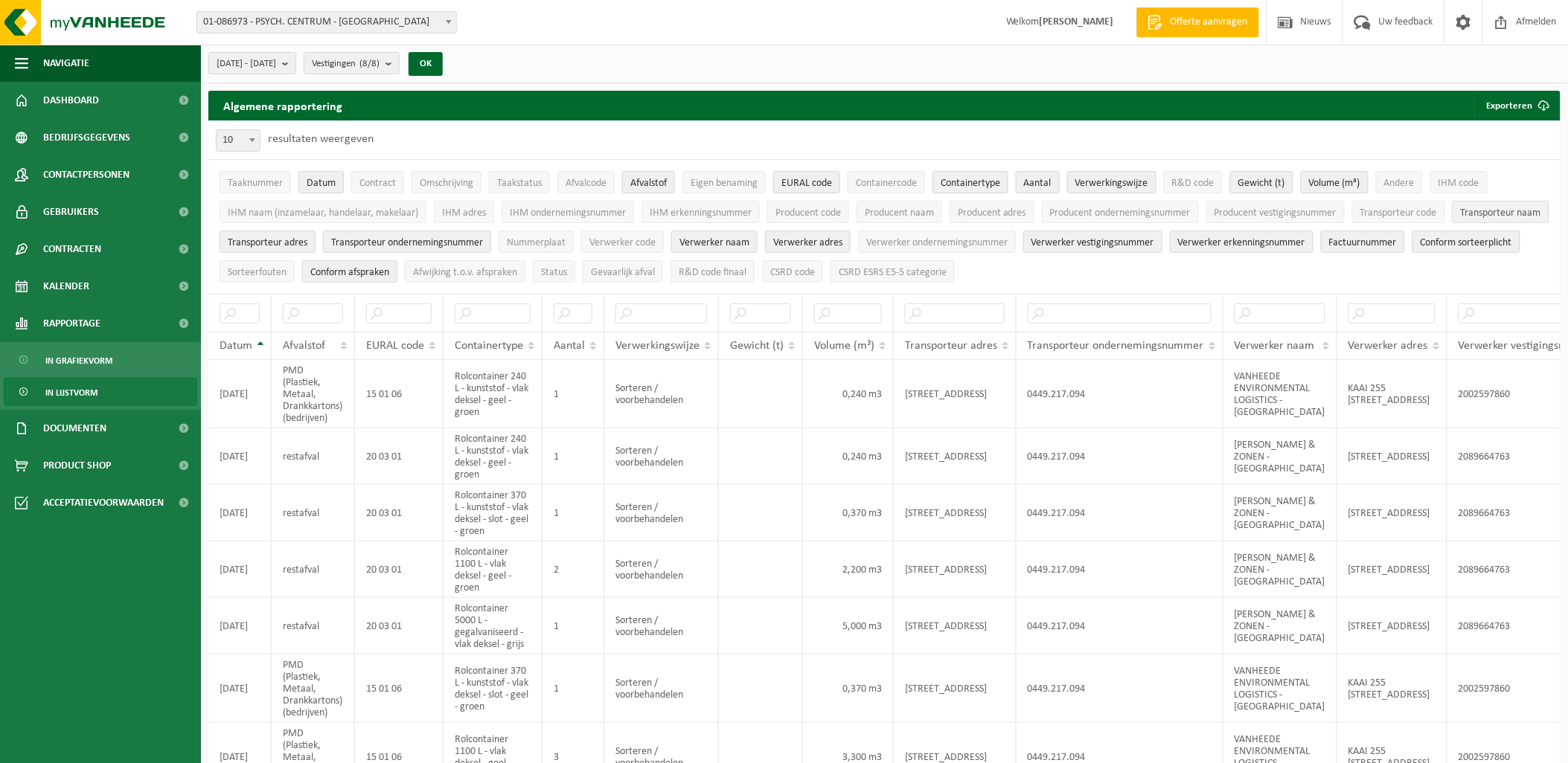
click at [1411, 218] on span "Transporteur naam" at bounding box center [1501, 213] width 80 height 11
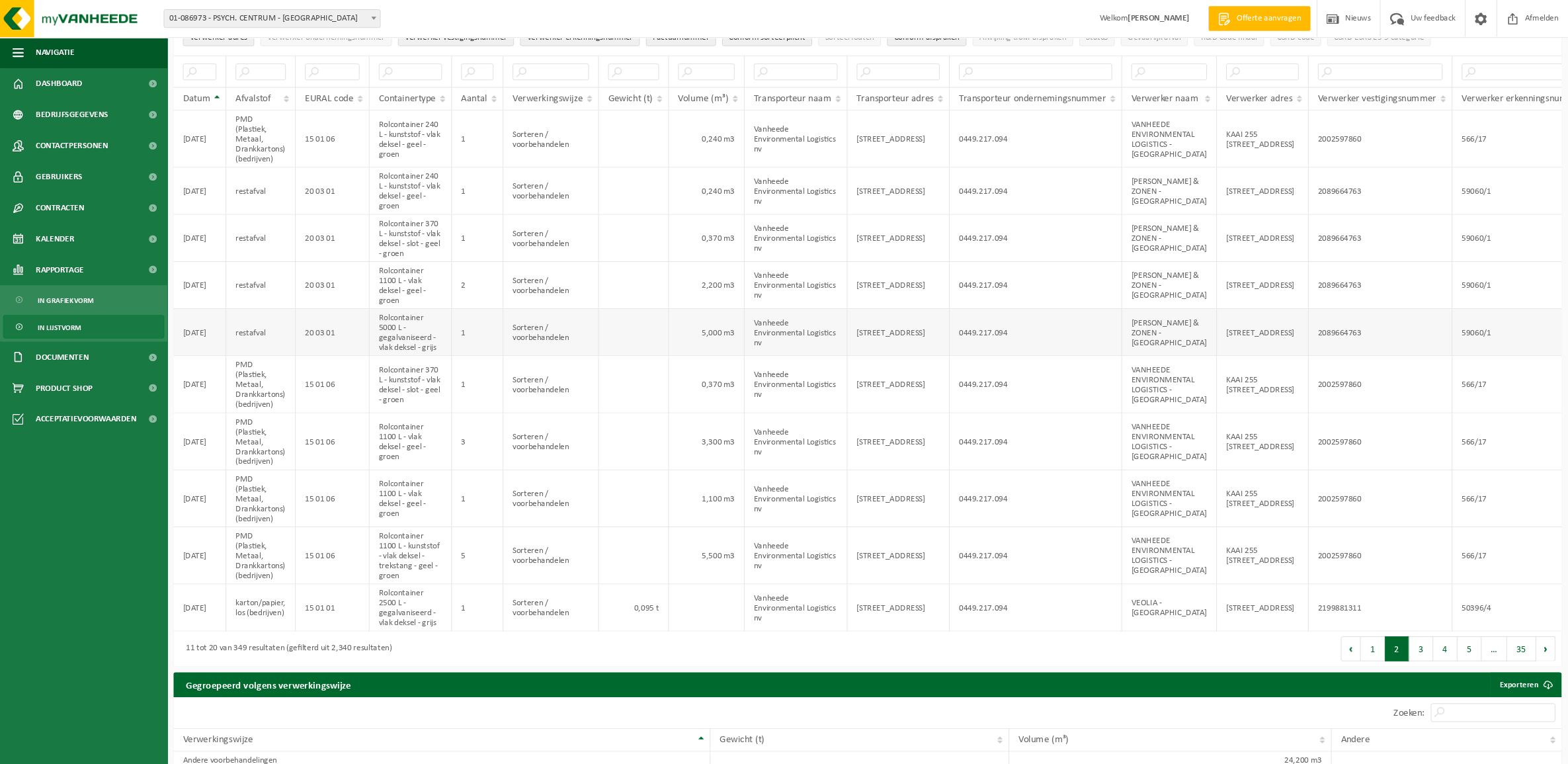
scroll to position [176, 0]
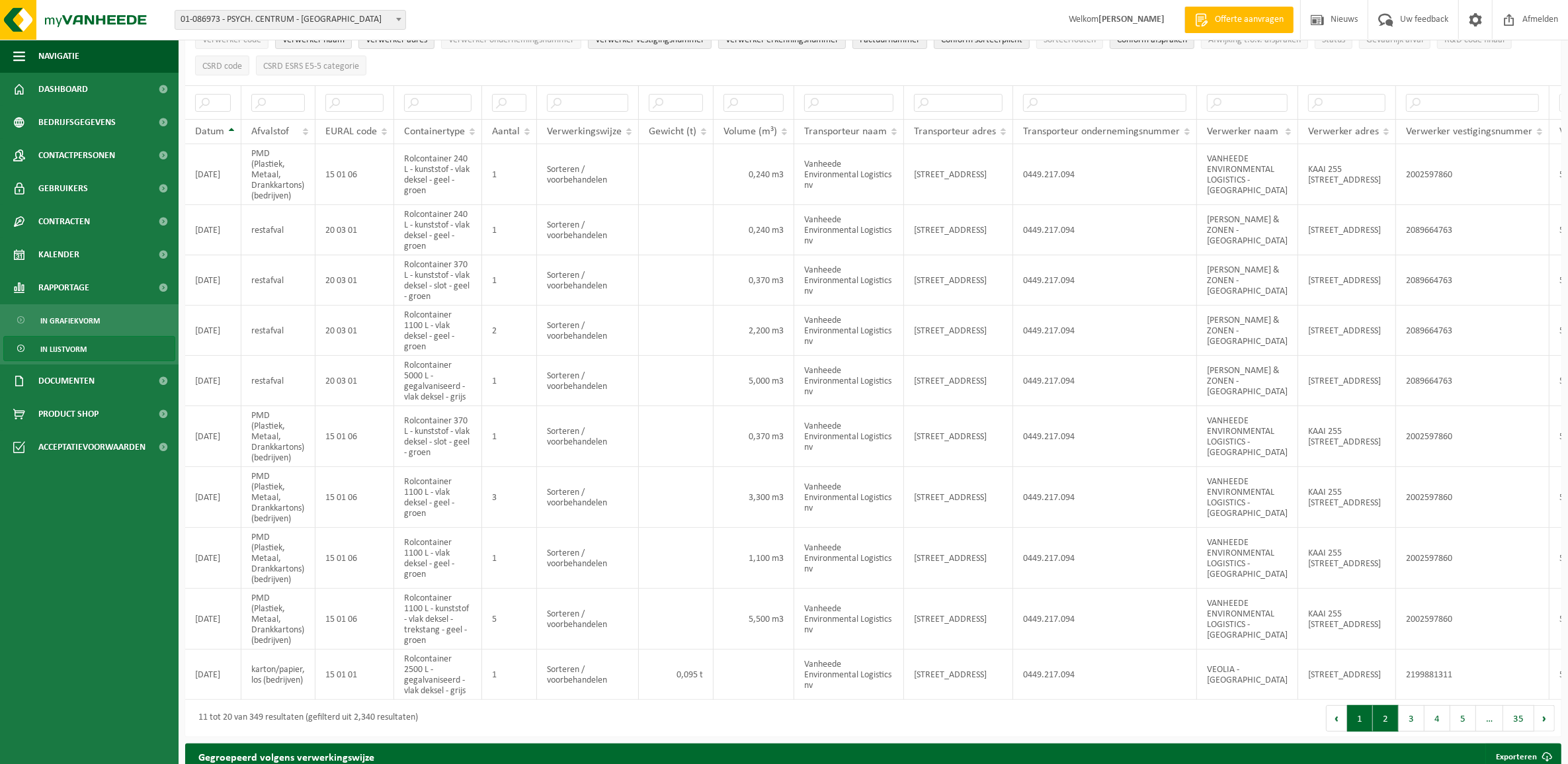
click at [1254, 611] on button "1" at bounding box center [1360, 719] width 26 height 26
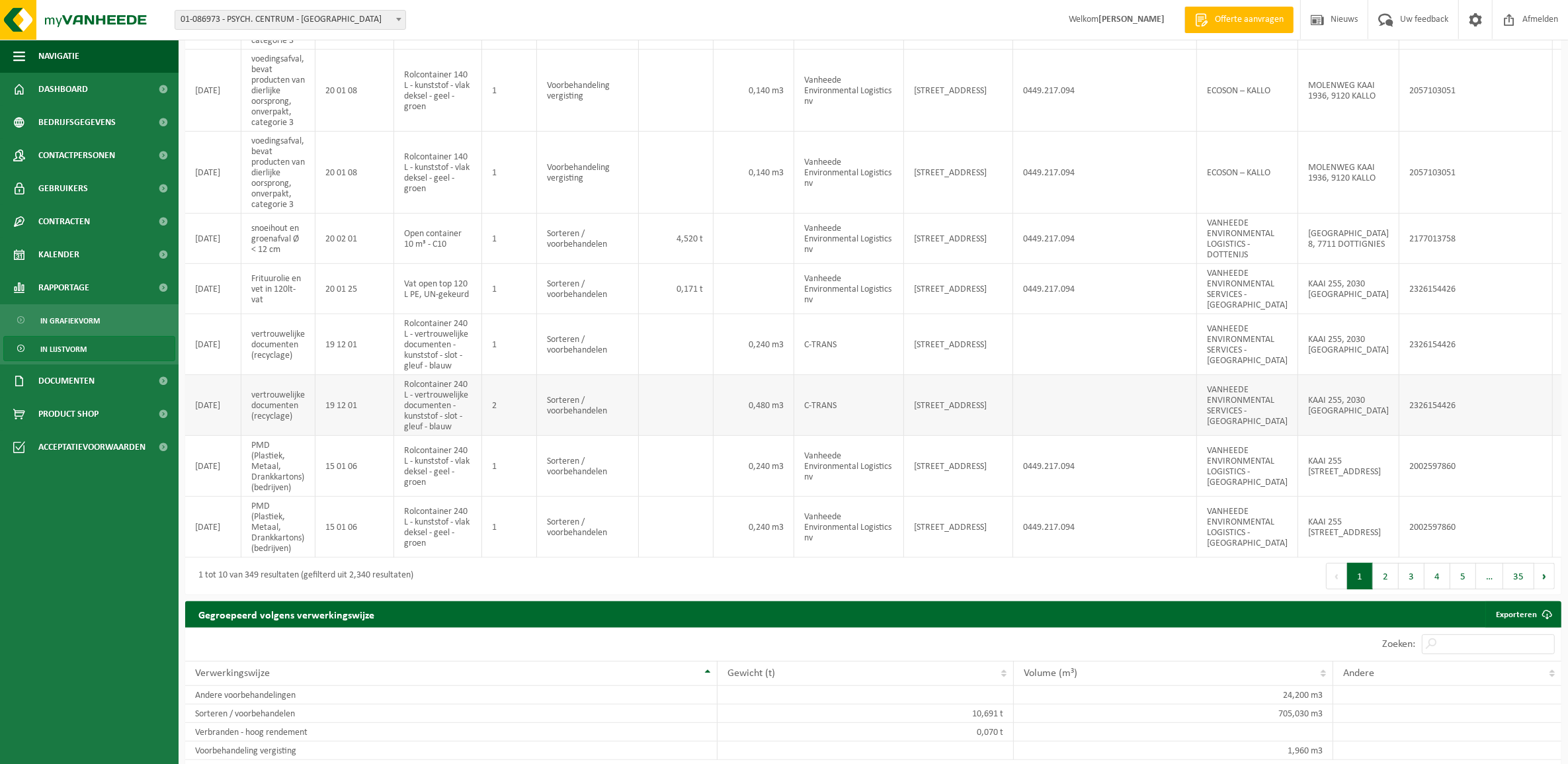
scroll to position [396, 0]
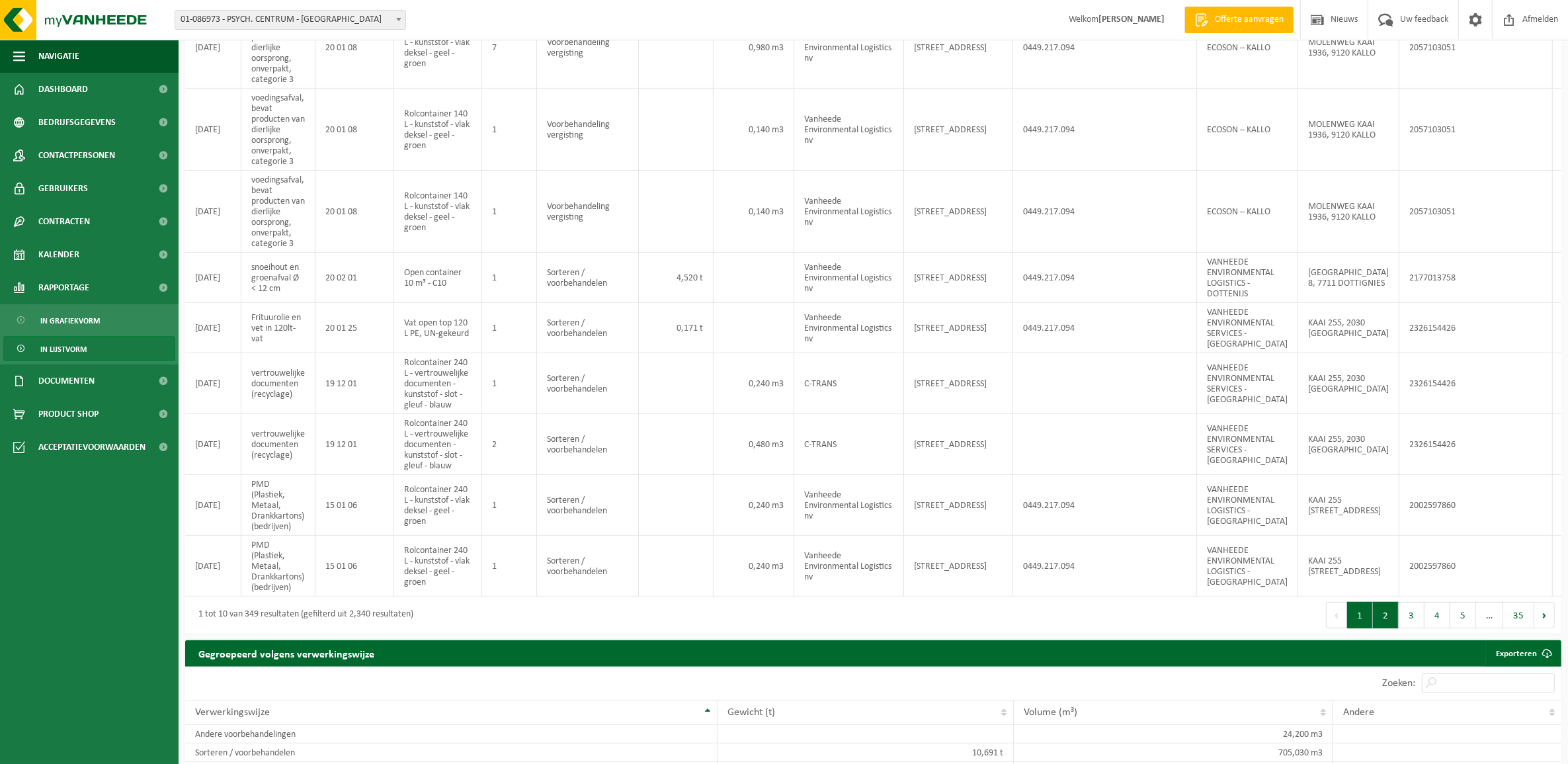
click at [1254, 611] on button "2" at bounding box center [1386, 615] width 26 height 26
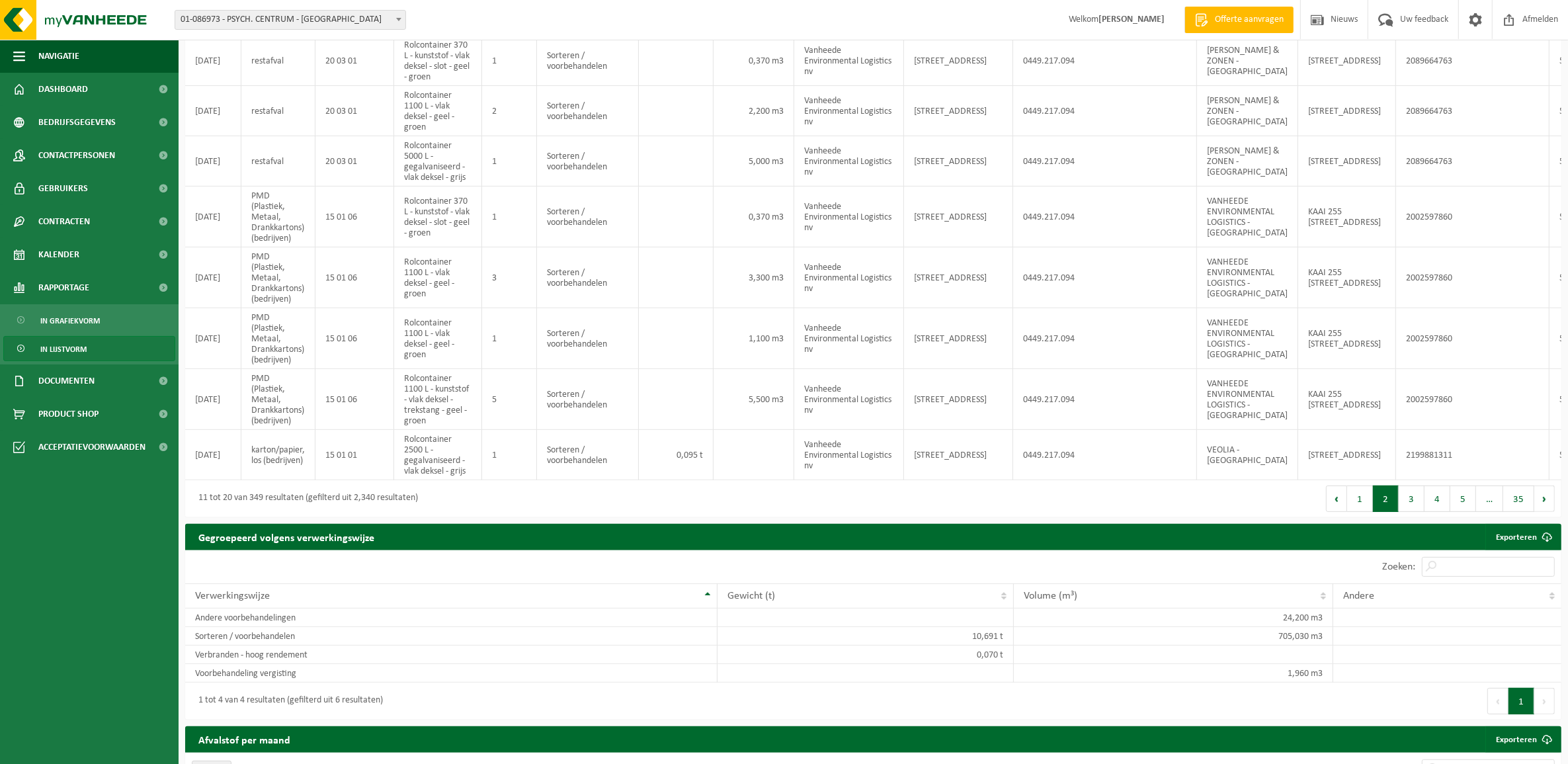
scroll to position [338, 0]
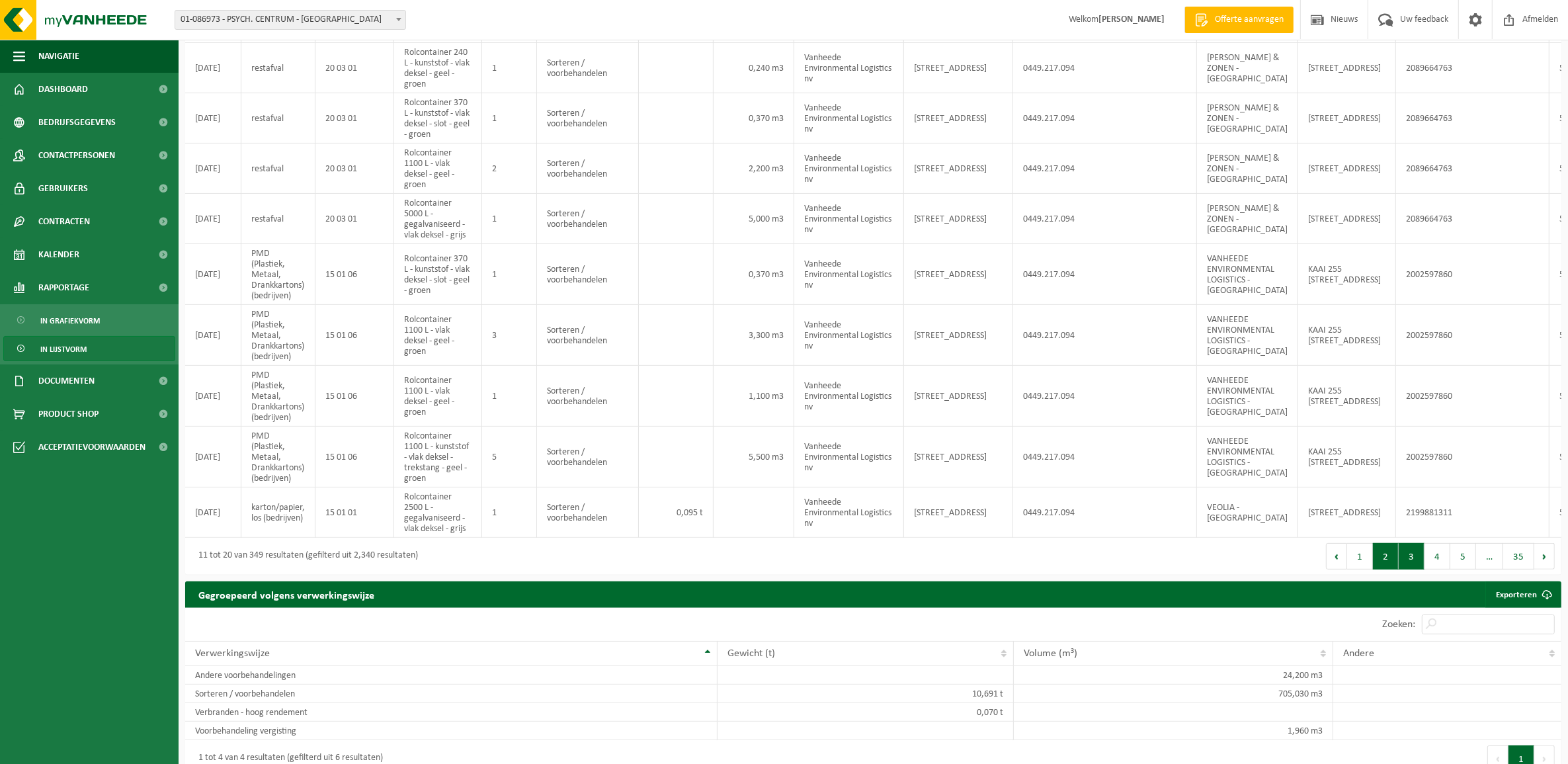
click at [1254, 570] on button "3" at bounding box center [1411, 557] width 26 height 26
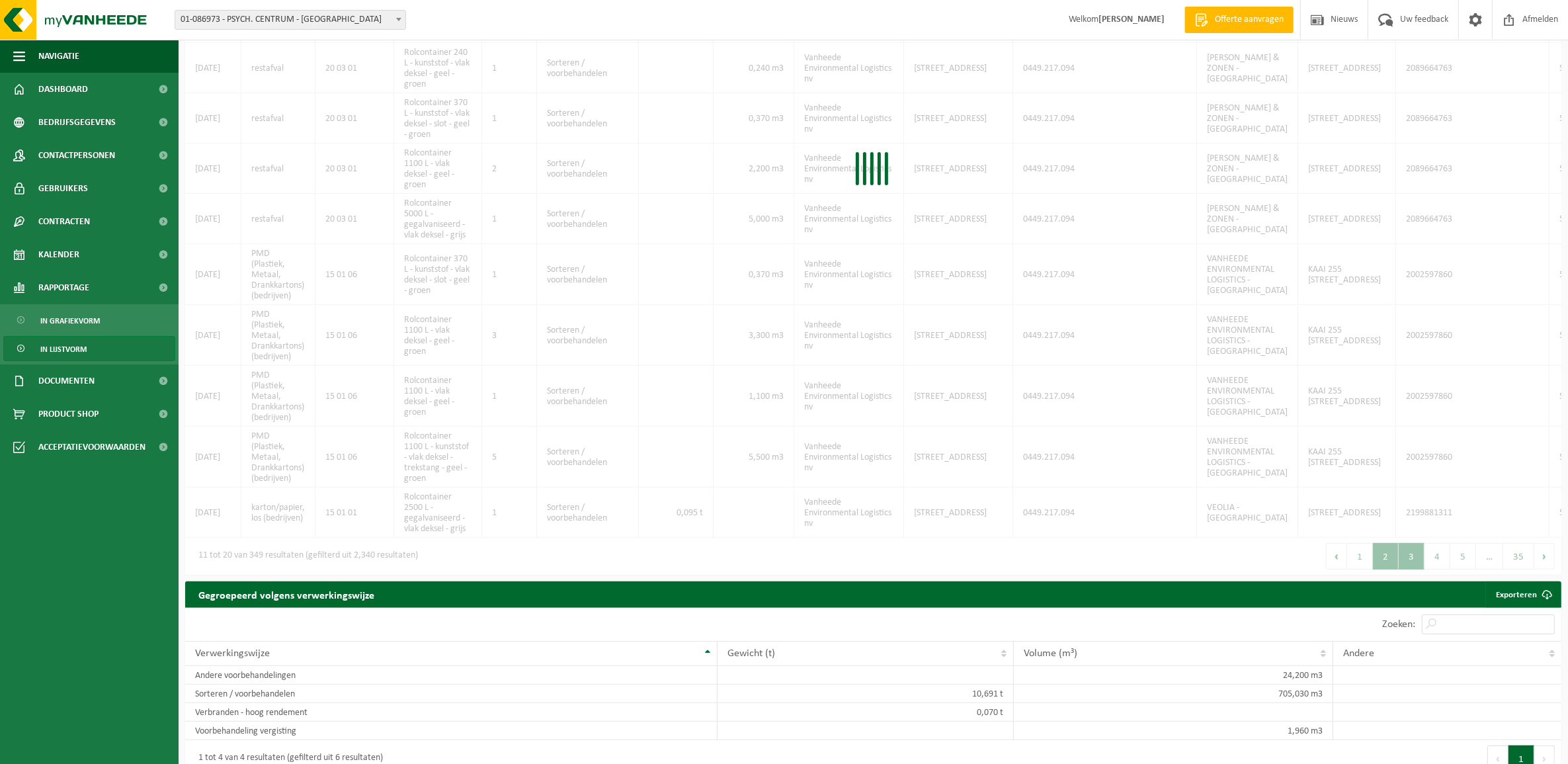
scroll to position [333, 0]
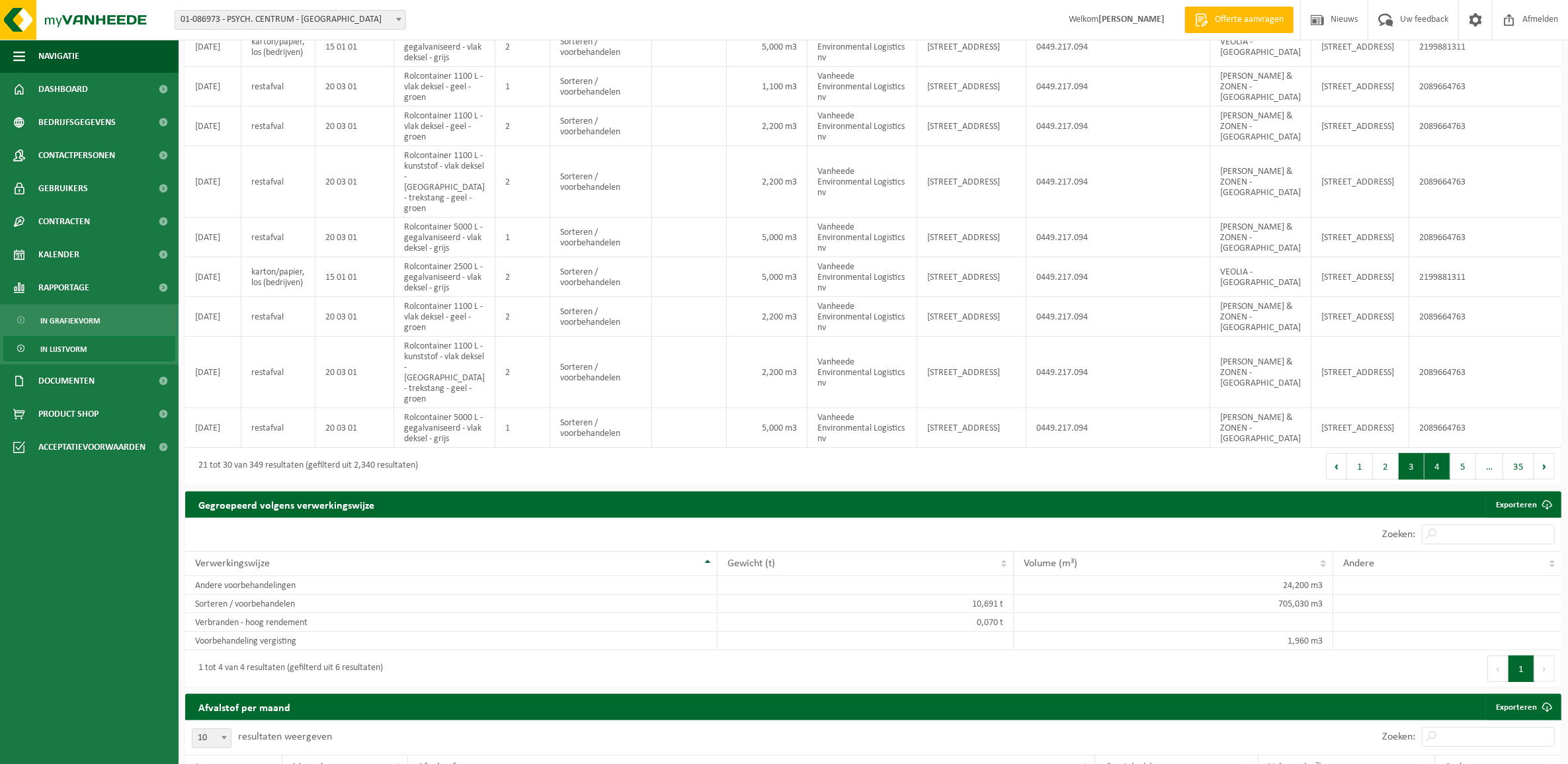
click at [1254, 480] on button "4" at bounding box center [1437, 466] width 26 height 26
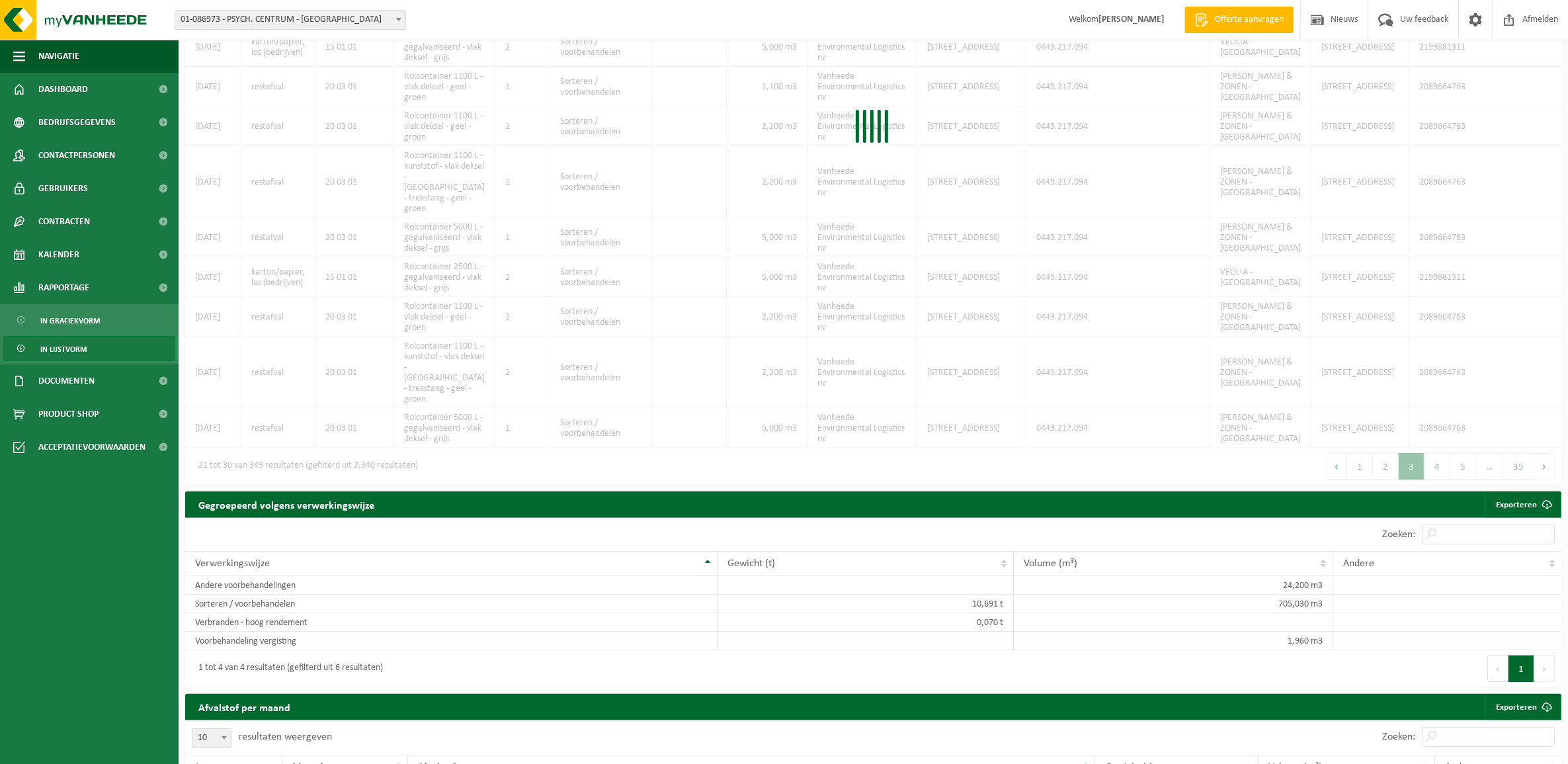
scroll to position [344, 0]
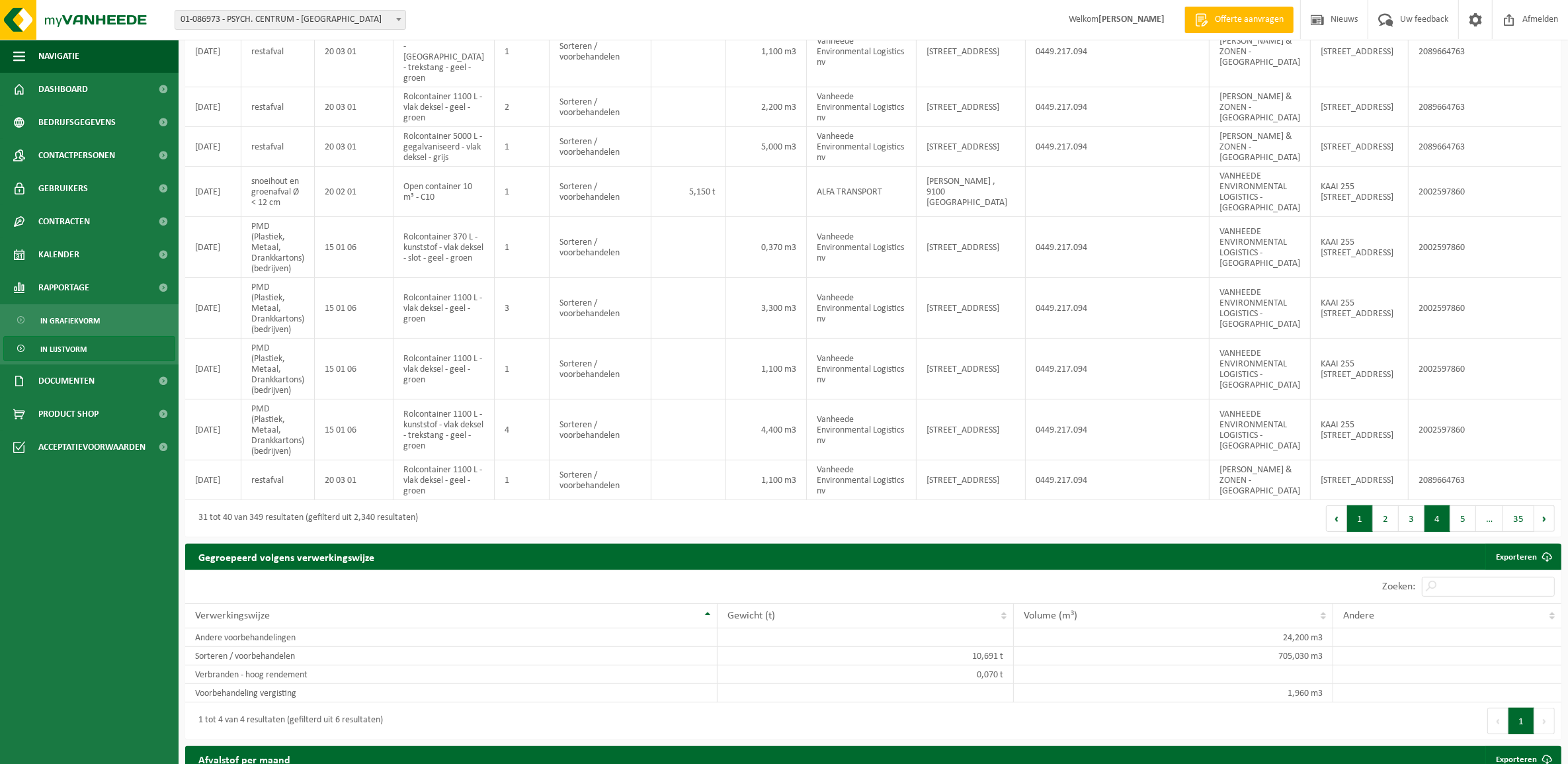
click at [1254, 532] on button "1" at bounding box center [1360, 518] width 26 height 26
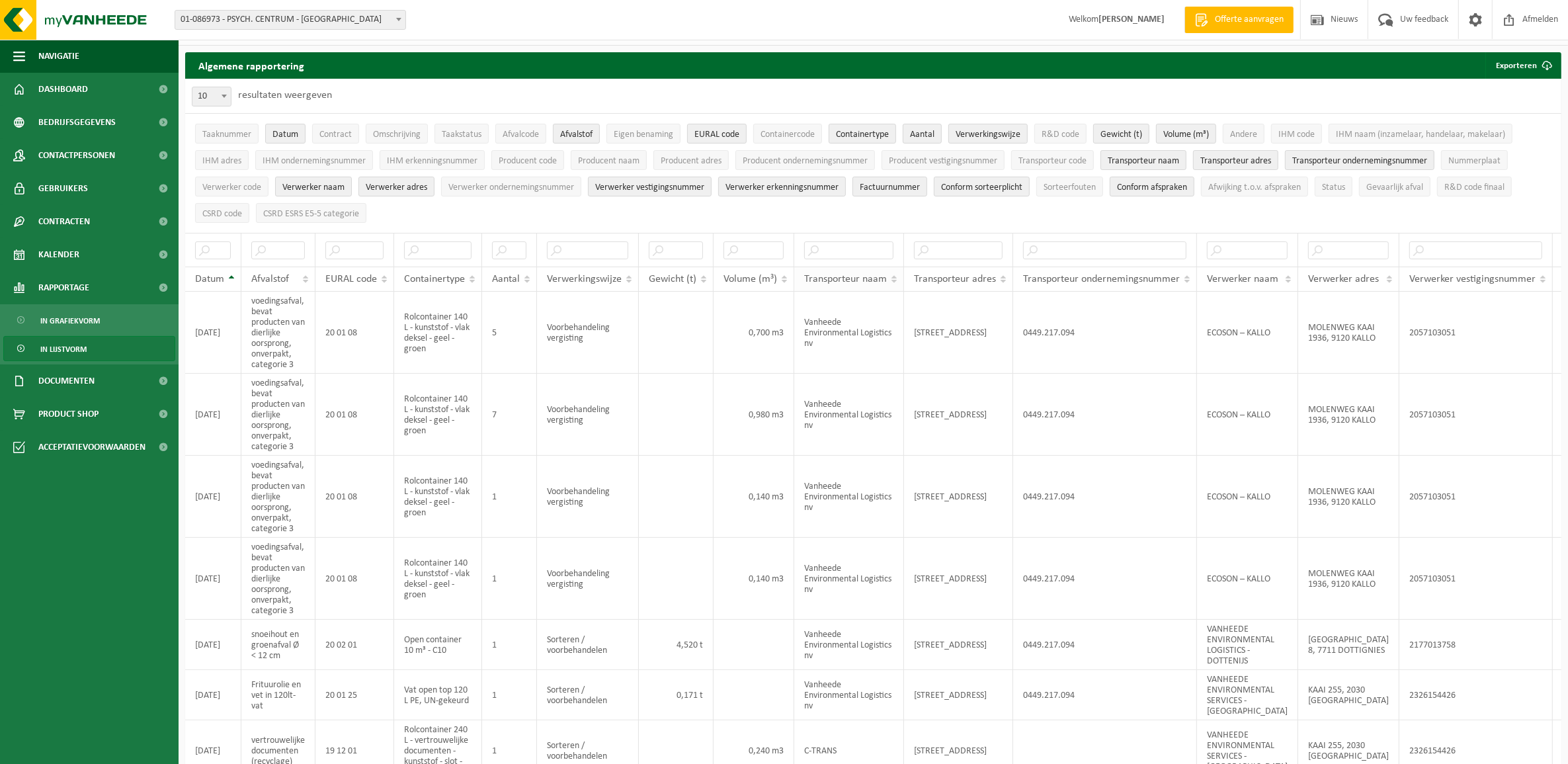
scroll to position [0, 0]
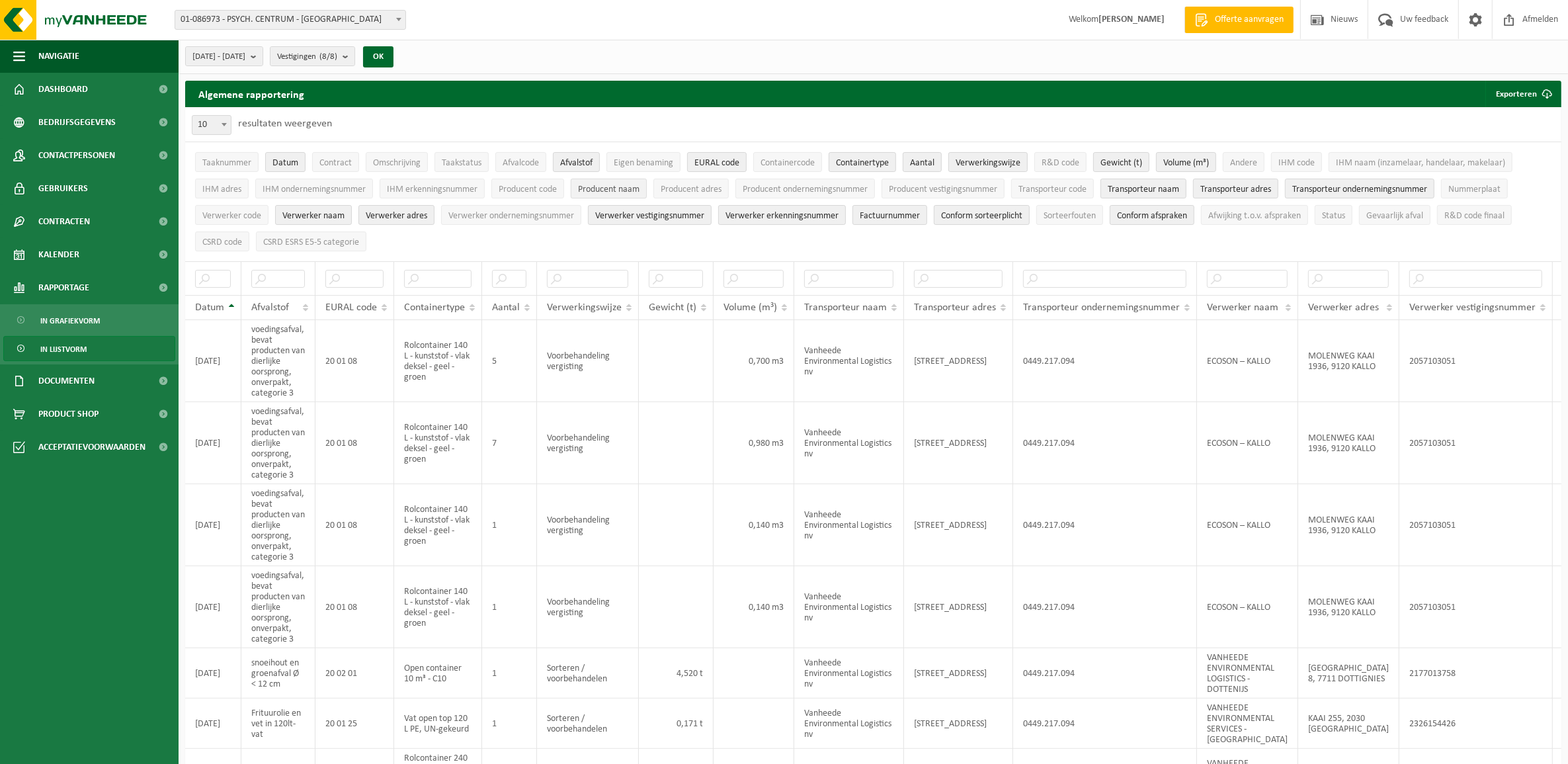
click at [629, 189] on span "Producent naam" at bounding box center [609, 189] width 62 height 10
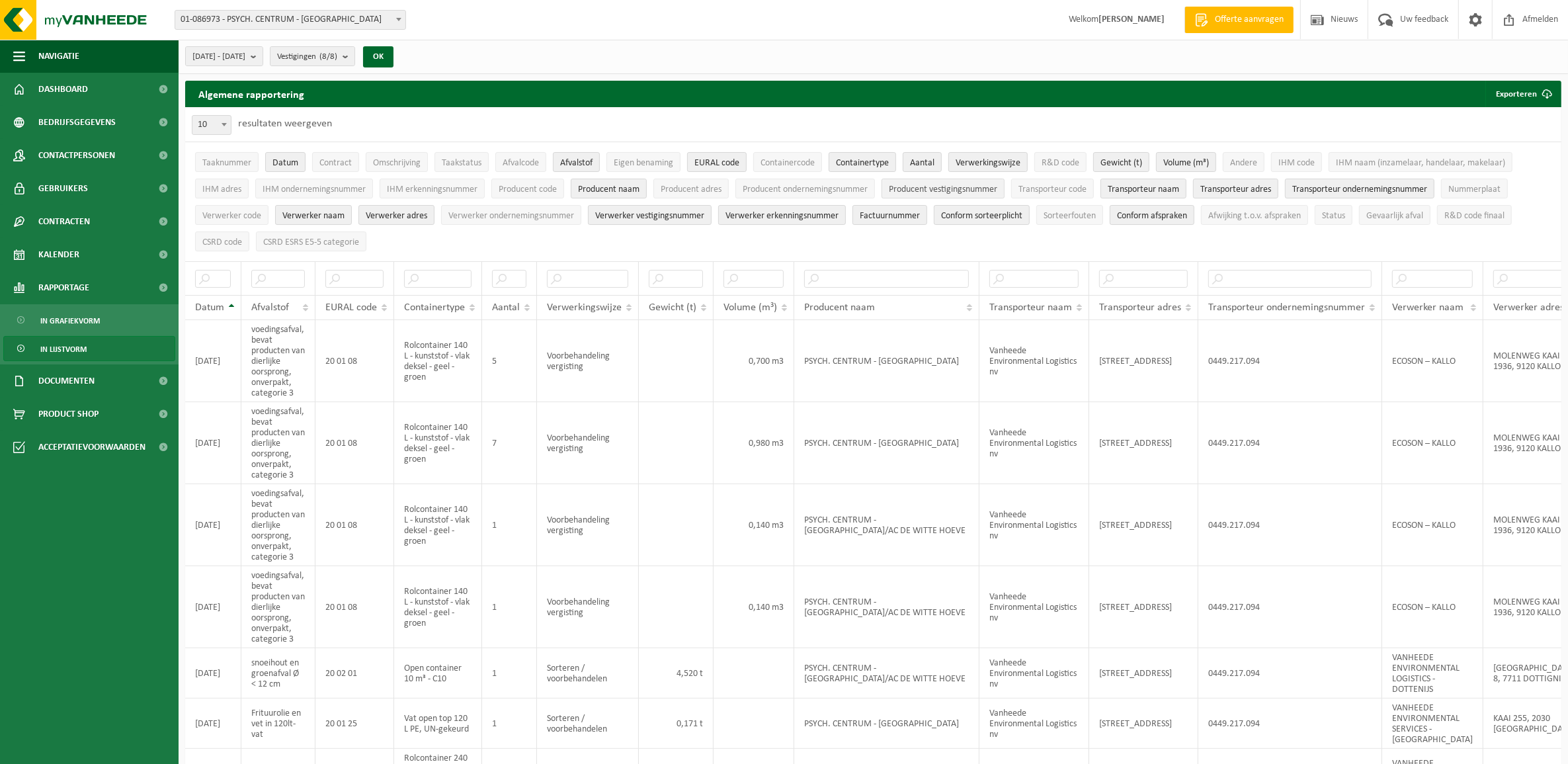
click at [947, 192] on span "Producent vestigingsnummer" at bounding box center [943, 189] width 109 height 10
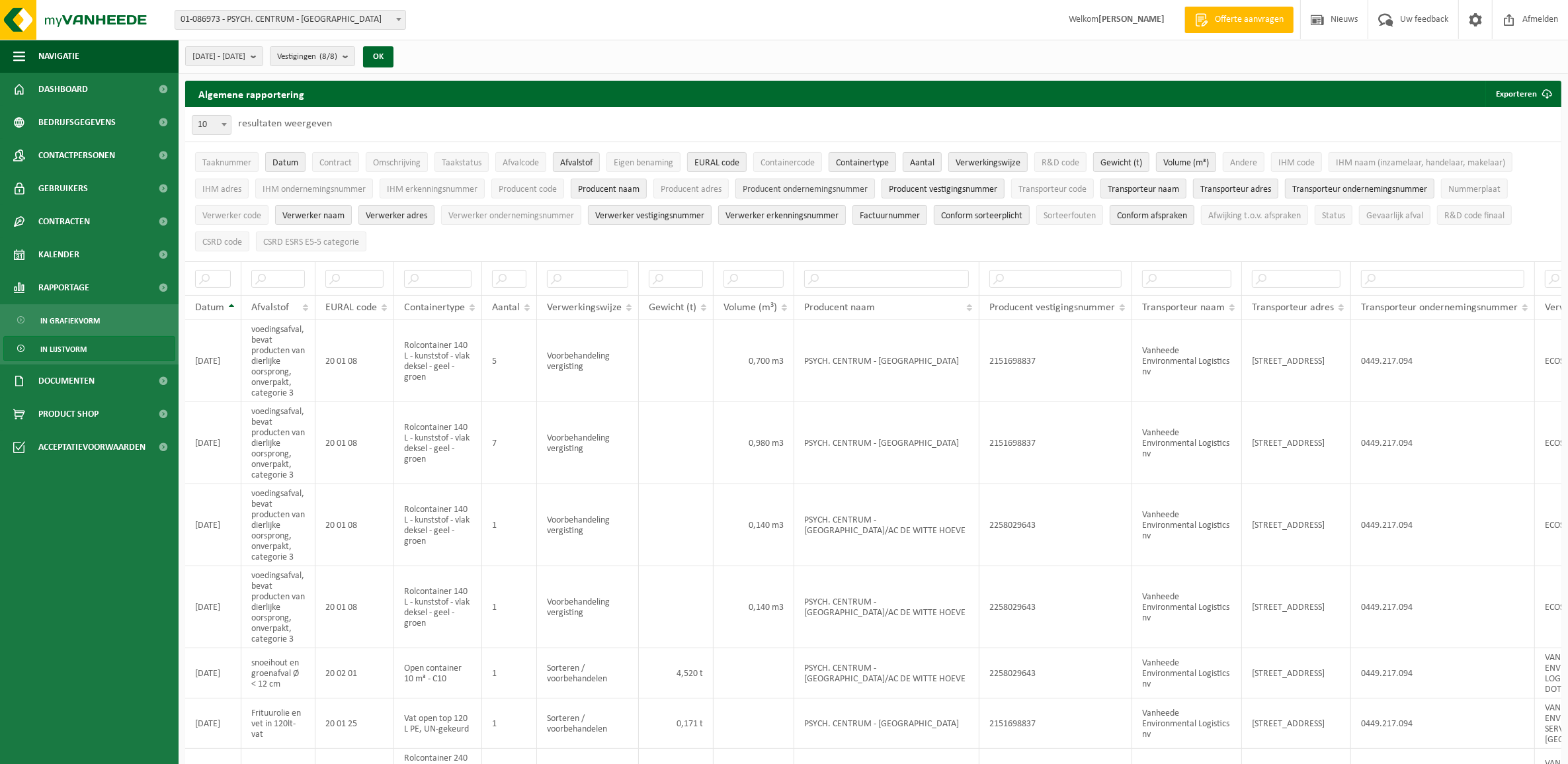
click at [842, 191] on span "Producent ondernemingsnummer" at bounding box center [805, 189] width 125 height 10
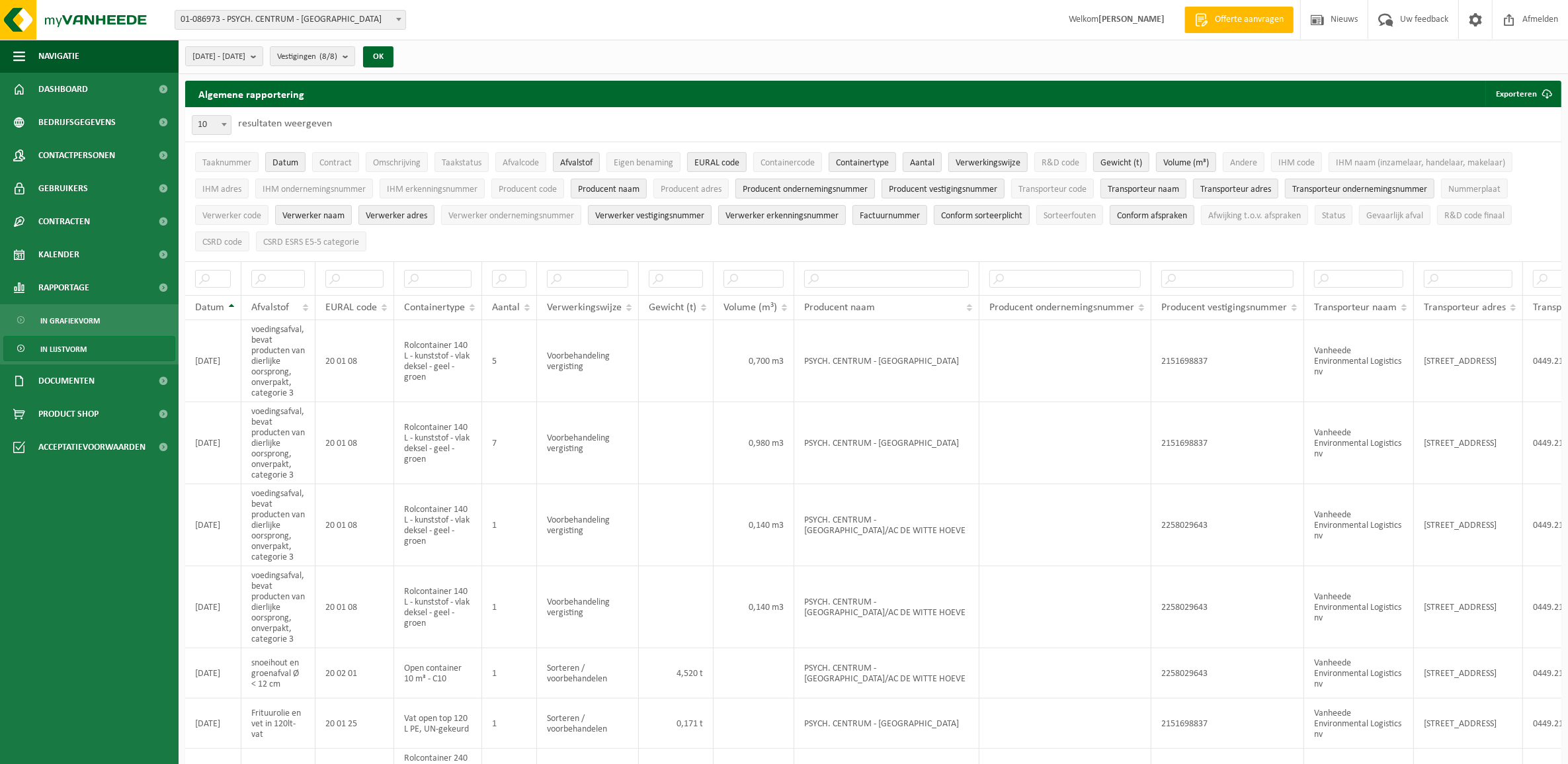
click at [835, 189] on span "Producent ondernemingsnummer" at bounding box center [805, 189] width 125 height 10
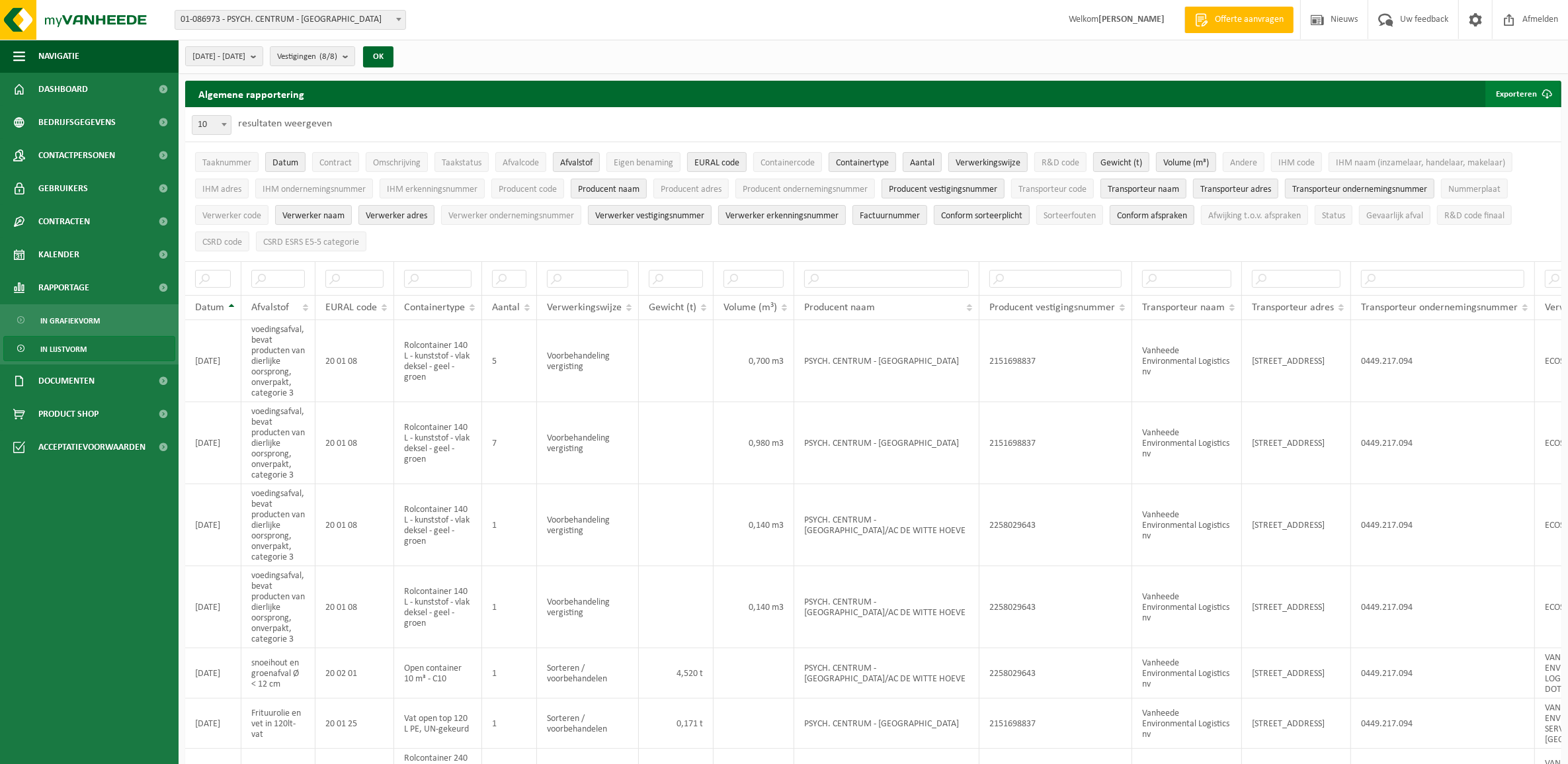
click at [1254, 98] on button "Exporteren" at bounding box center [1523, 94] width 75 height 26
click at [1254, 119] on link "Enkel mijn selectie" at bounding box center [1498, 120] width 119 height 26
click at [225, 125] on b at bounding box center [224, 125] width 5 height 3
click at [225, 124] on b at bounding box center [224, 125] width 5 height 3
click at [543, 123] on div "10 25 50 100 10 resultaten weergeven" at bounding box center [873, 124] width 1376 height 34
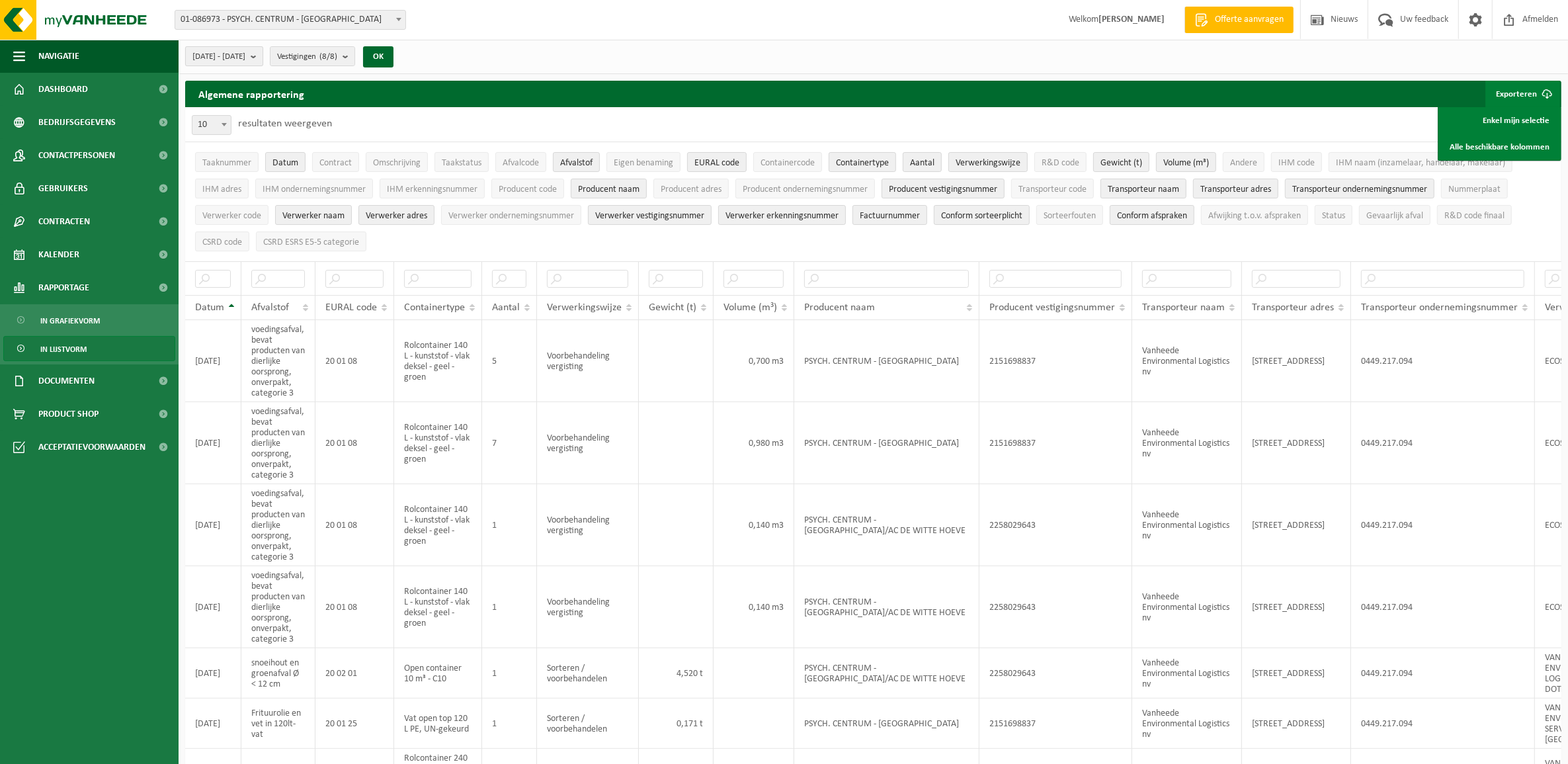
click at [263, 55] on b "submit" at bounding box center [257, 56] width 12 height 18
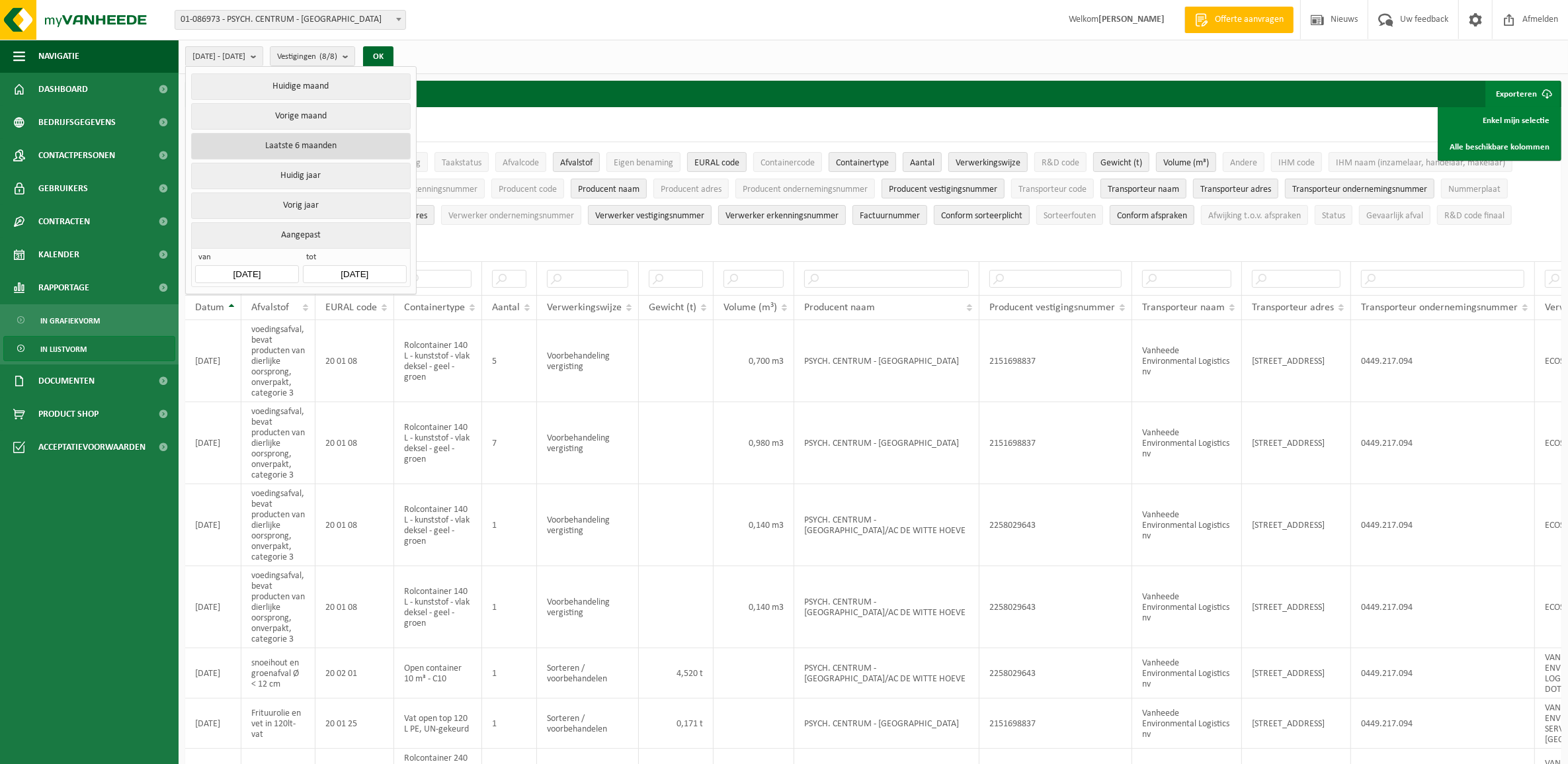
click at [321, 149] on button "Laatste 6 maanden" at bounding box center [300, 146] width 219 height 26
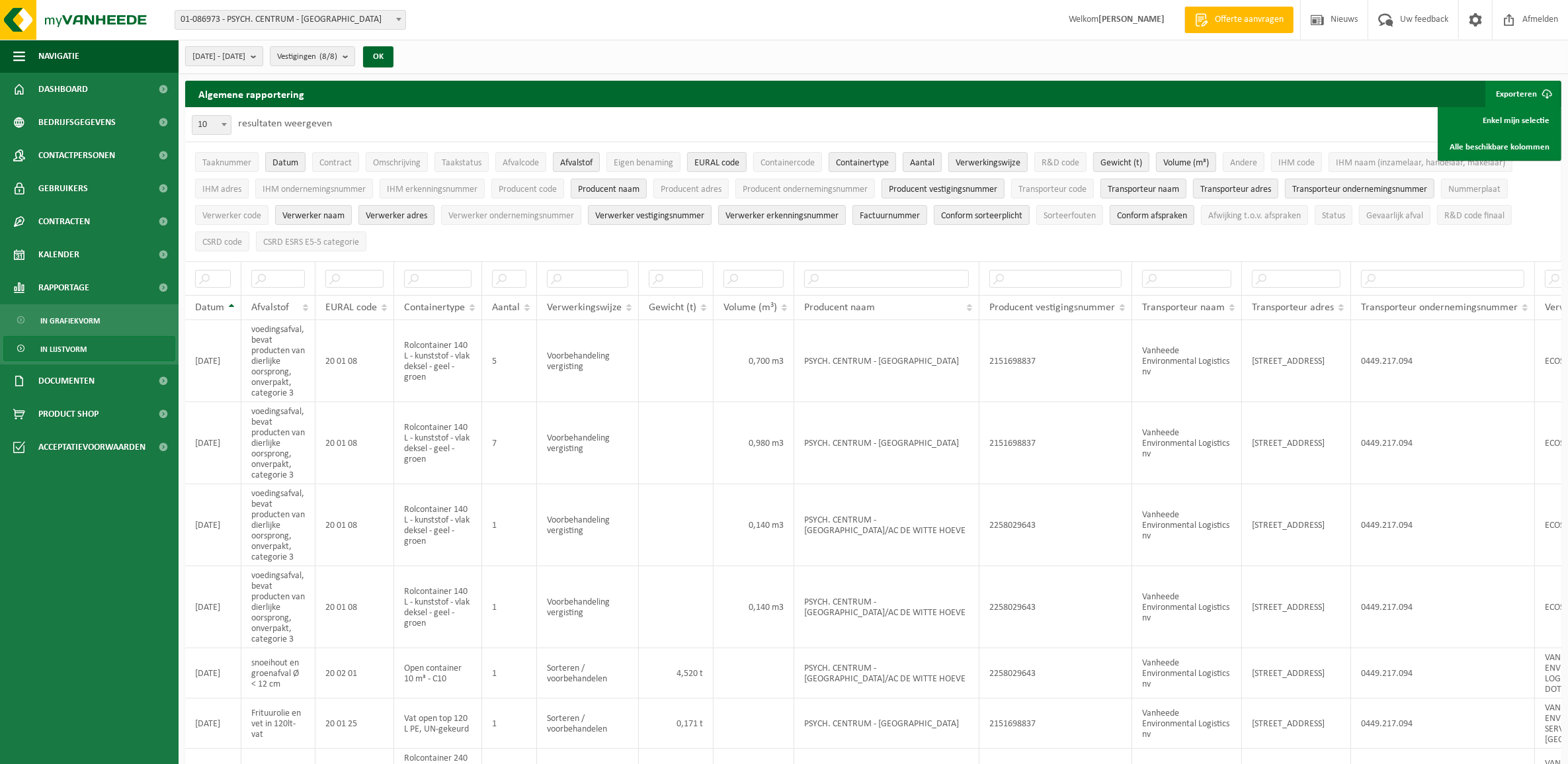
click at [263, 57] on button "[DATE] - [DATE]" at bounding box center [225, 56] width 78 height 20
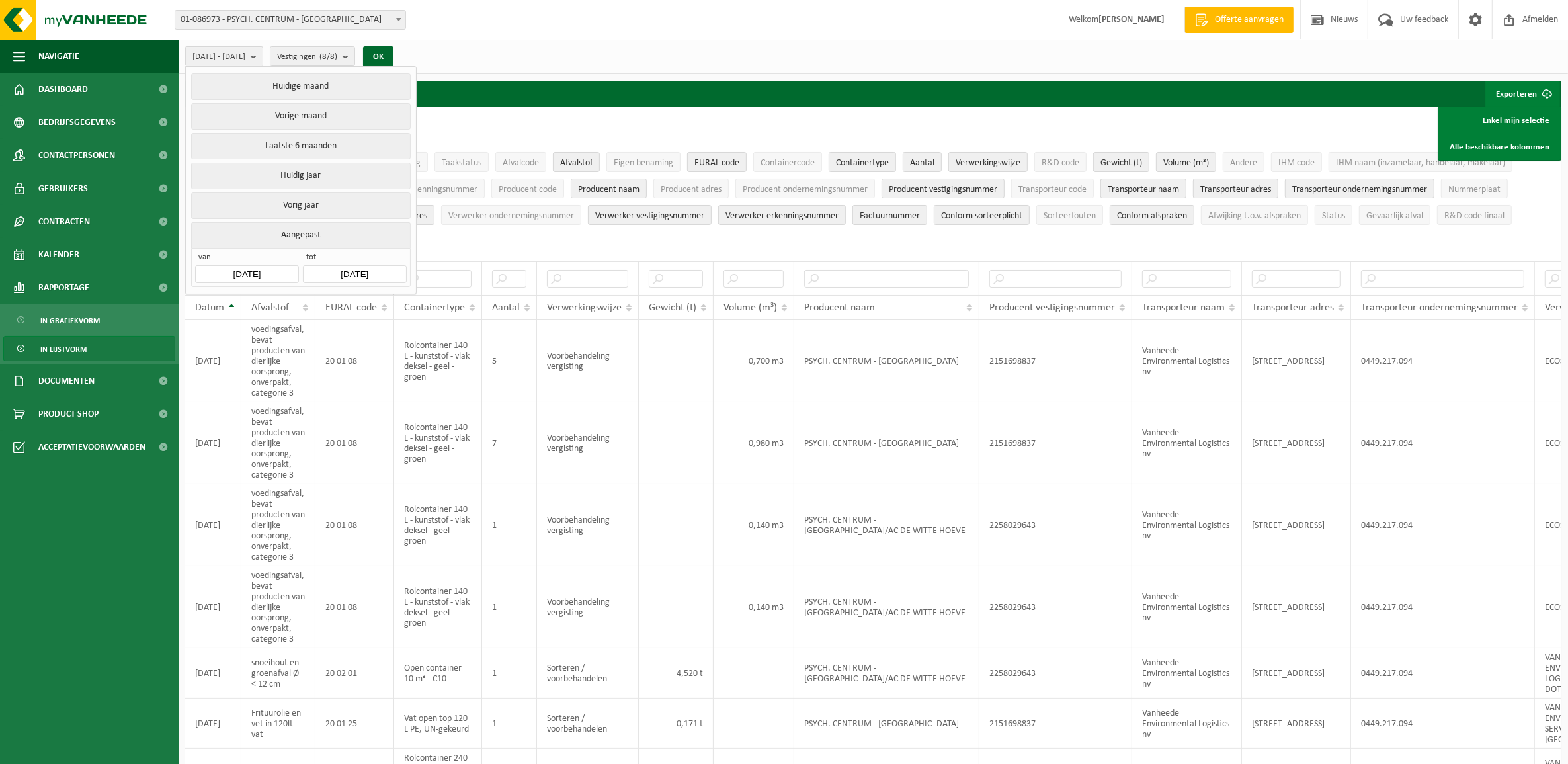
click at [315, 235] on button "Aangepast" at bounding box center [300, 235] width 219 height 26
click at [279, 273] on input "[DATE]" at bounding box center [246, 274] width 103 height 18
click at [207, 306] on icon at bounding box center [209, 307] width 3 height 7
click at [208, 306] on icon at bounding box center [210, 306] width 21 height 21
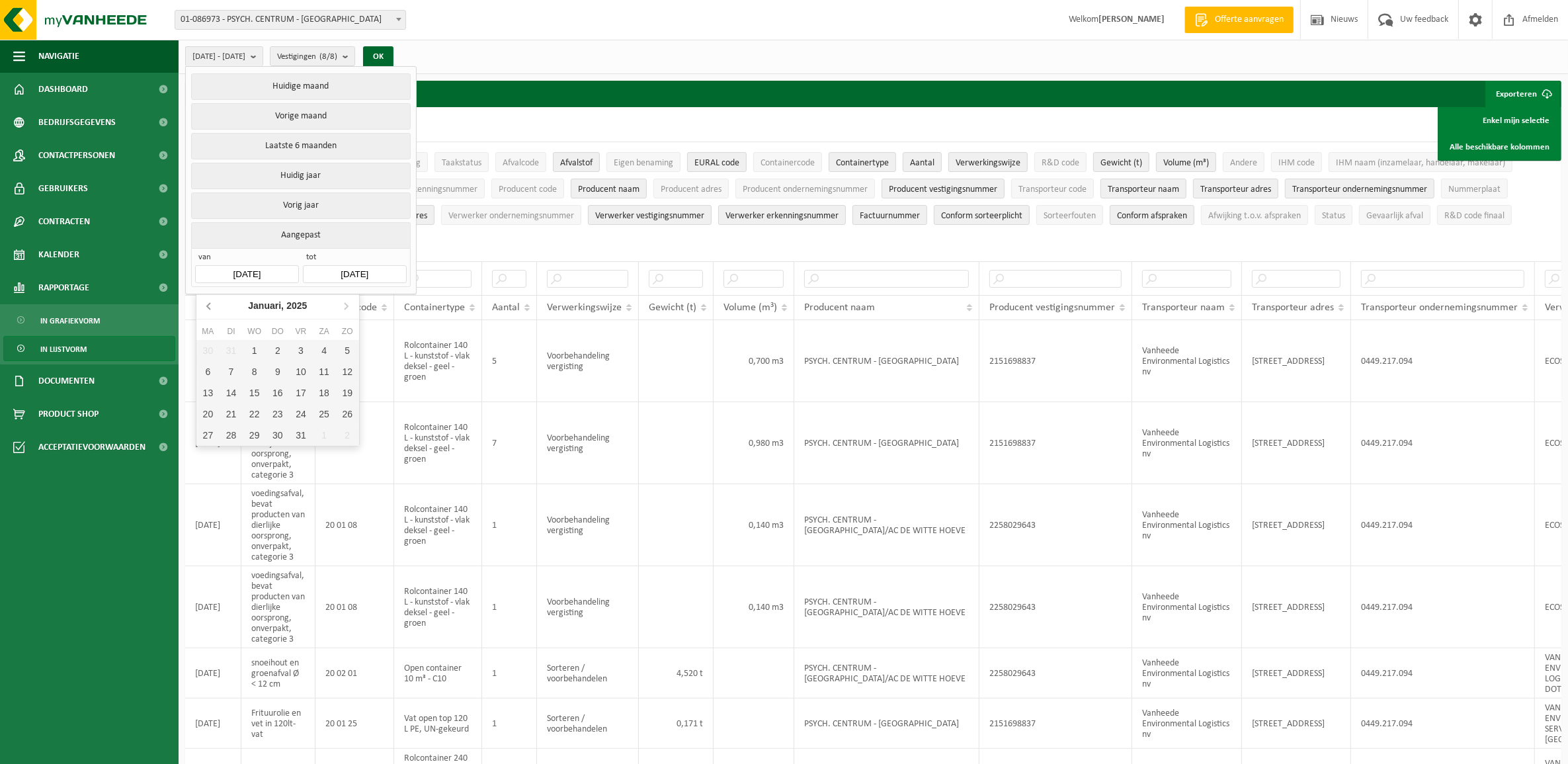
click at [208, 306] on icon at bounding box center [210, 306] width 21 height 21
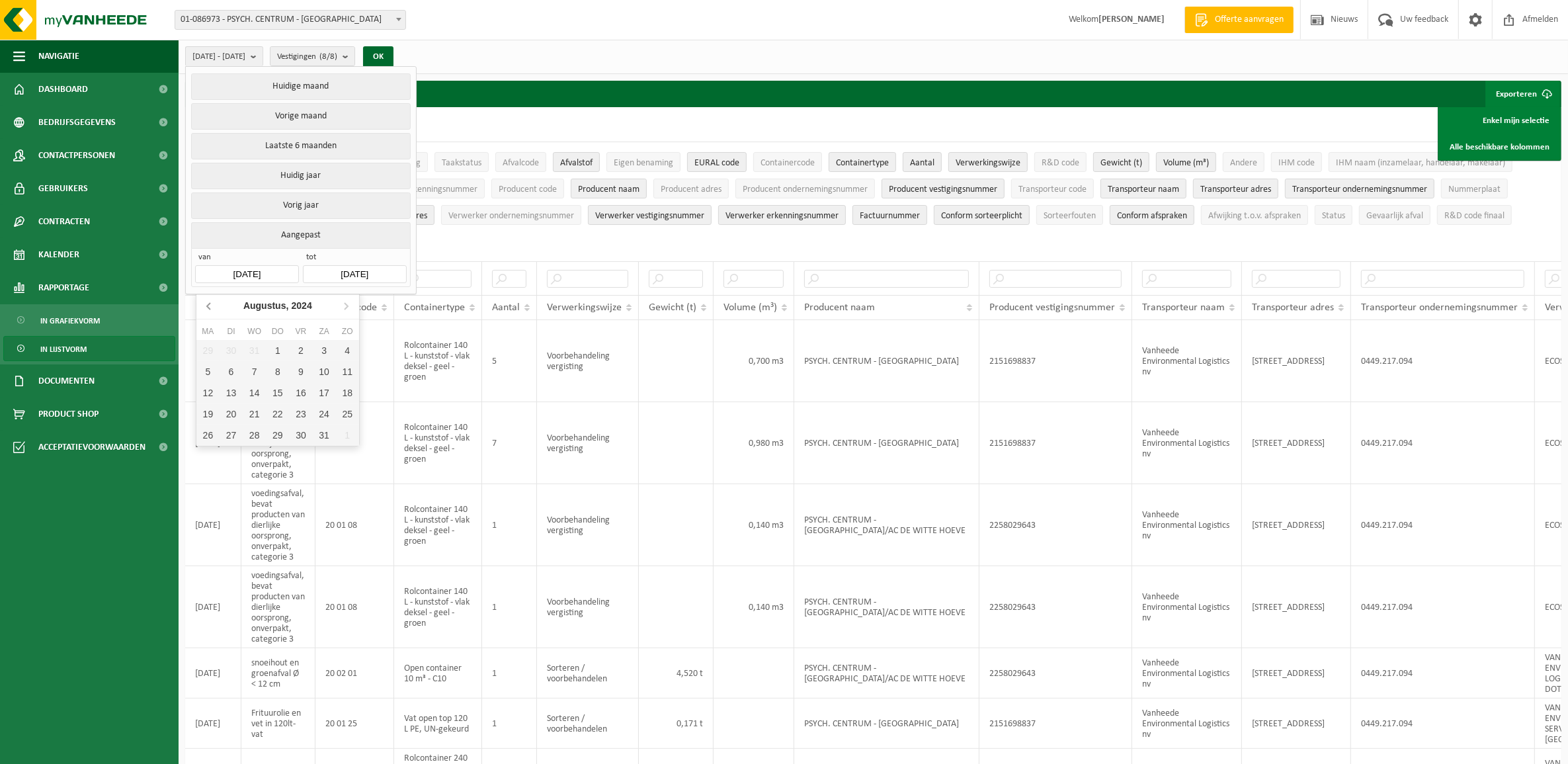
click at [208, 306] on icon at bounding box center [210, 306] width 21 height 21
click at [293, 301] on icon "2024" at bounding box center [288, 306] width 21 height 10
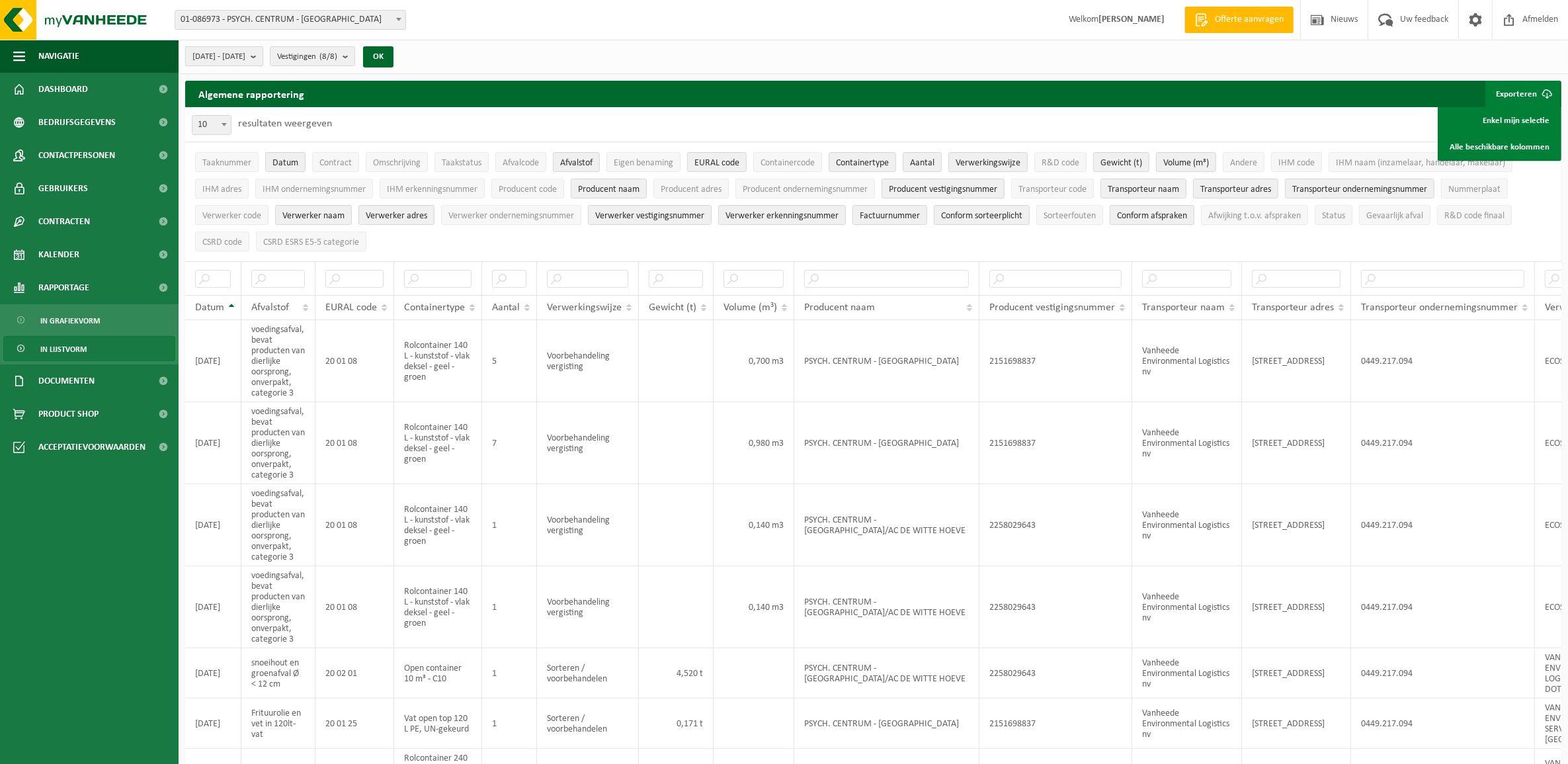
click at [237, 55] on span "[DATE] - [DATE]" at bounding box center [219, 57] width 53 height 20
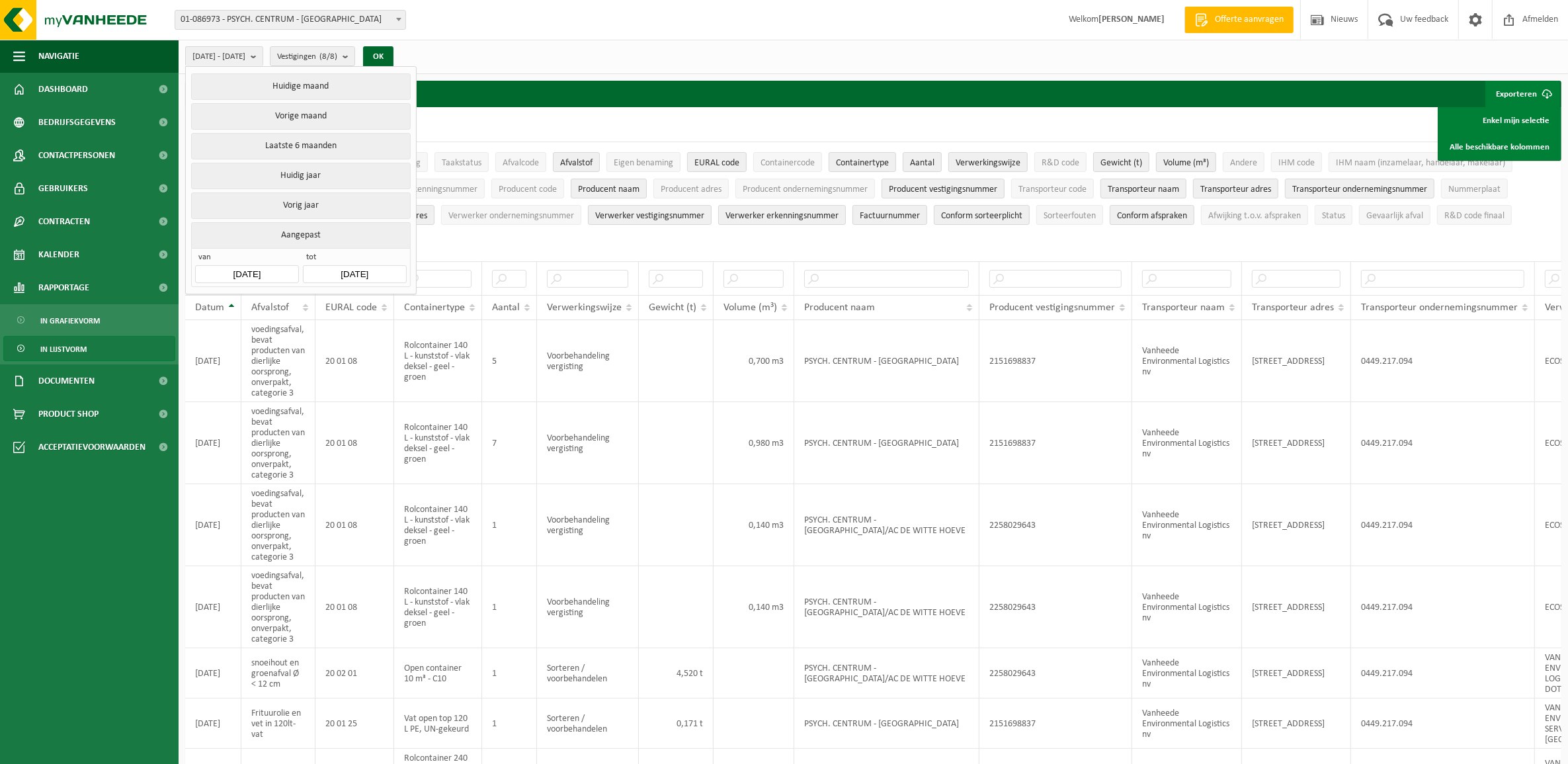
click at [268, 271] on input "[DATE]" at bounding box center [246, 274] width 103 height 18
click at [207, 306] on icon at bounding box center [209, 307] width 3 height 7
click at [224, 331] on div "Jan" at bounding box center [224, 334] width 54 height 28
click at [392, 275] on input "[DATE]" at bounding box center [354, 274] width 103 height 18
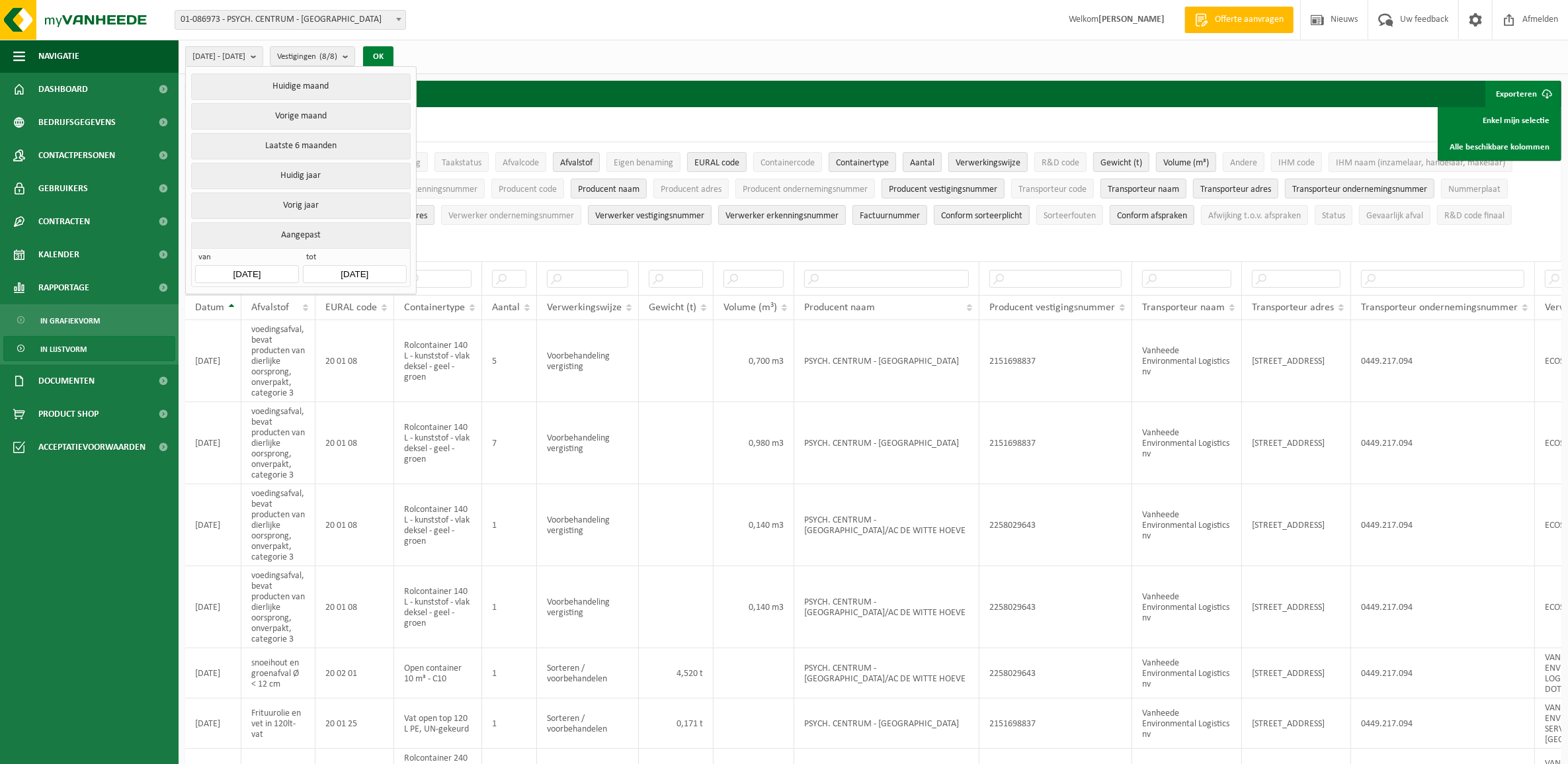
click at [394, 51] on button "OK" at bounding box center [378, 57] width 30 height 21
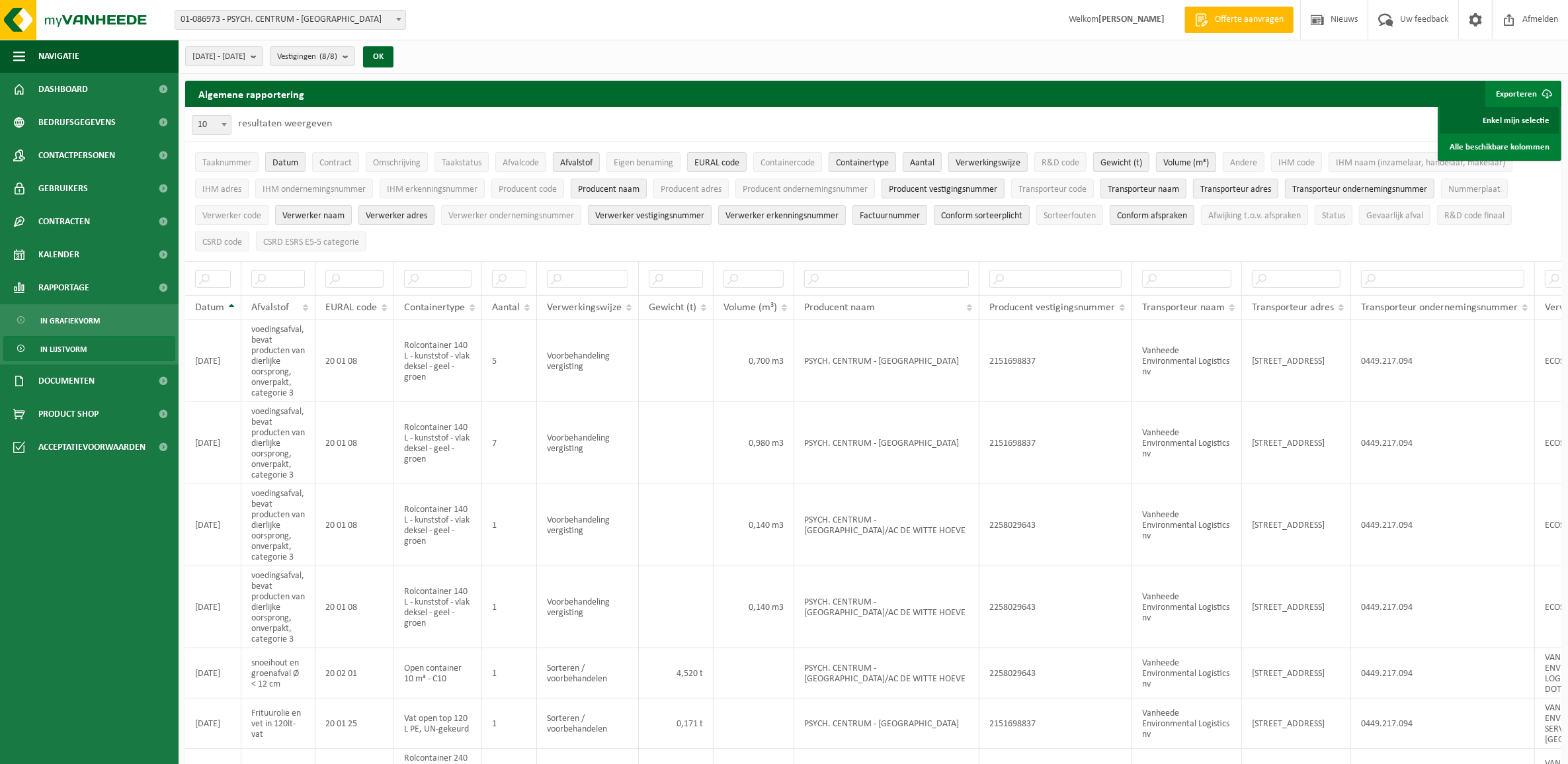
click at [1254, 125] on link "Enkel mijn selectie" at bounding box center [1498, 120] width 119 height 26
click at [263, 57] on button "[DATE] - [DATE]" at bounding box center [225, 56] width 78 height 20
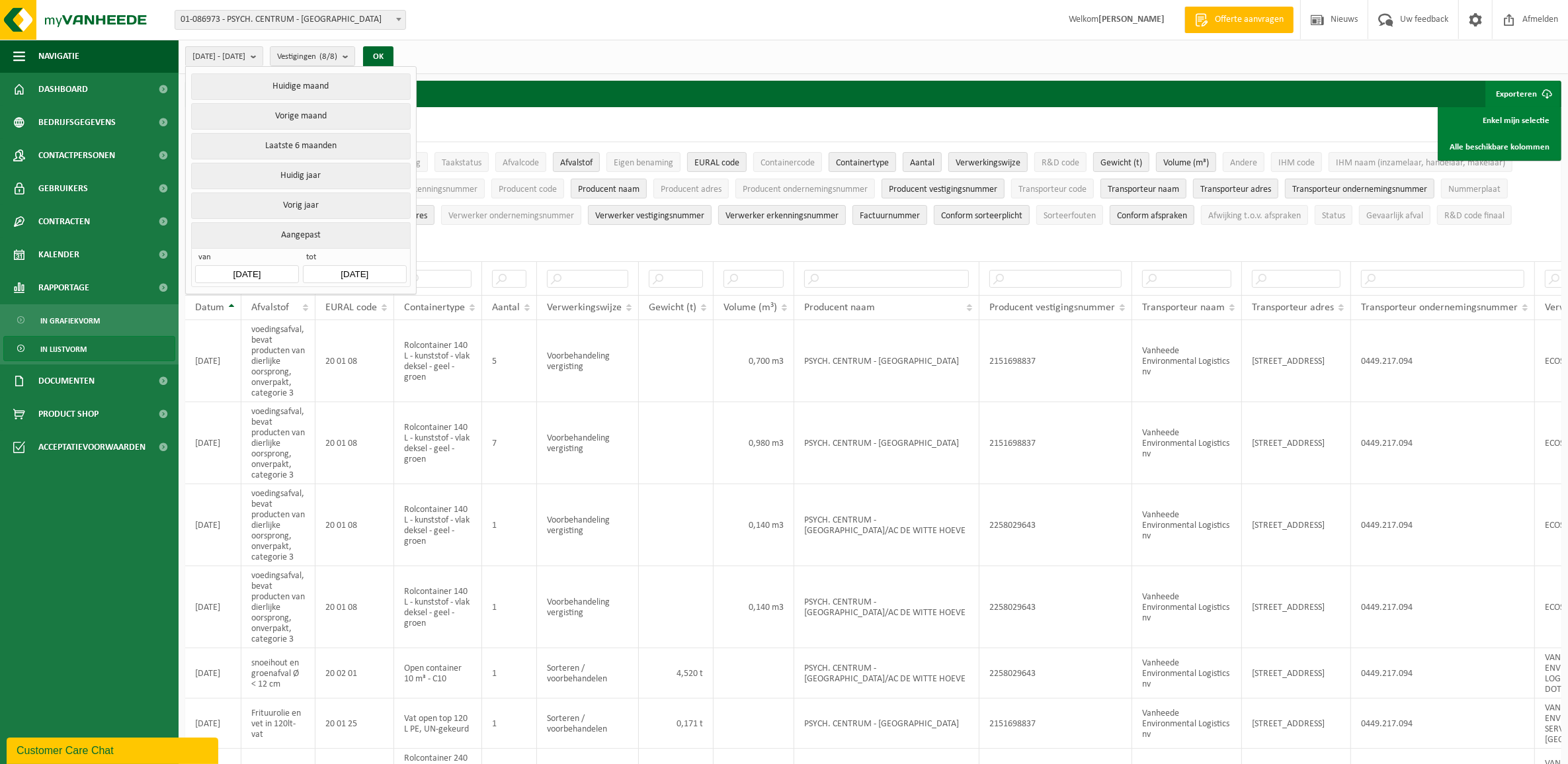
click at [266, 274] on input "[DATE]" at bounding box center [246, 274] width 103 height 18
click at [283, 302] on div "[DATE]" at bounding box center [278, 306] width 70 height 21
click at [278, 301] on div "2022" at bounding box center [278, 306] width 31 height 21
click at [273, 275] on input "[DATE]" at bounding box center [246, 274] width 103 height 18
click at [245, 274] on input "[DATE]" at bounding box center [246, 274] width 103 height 18
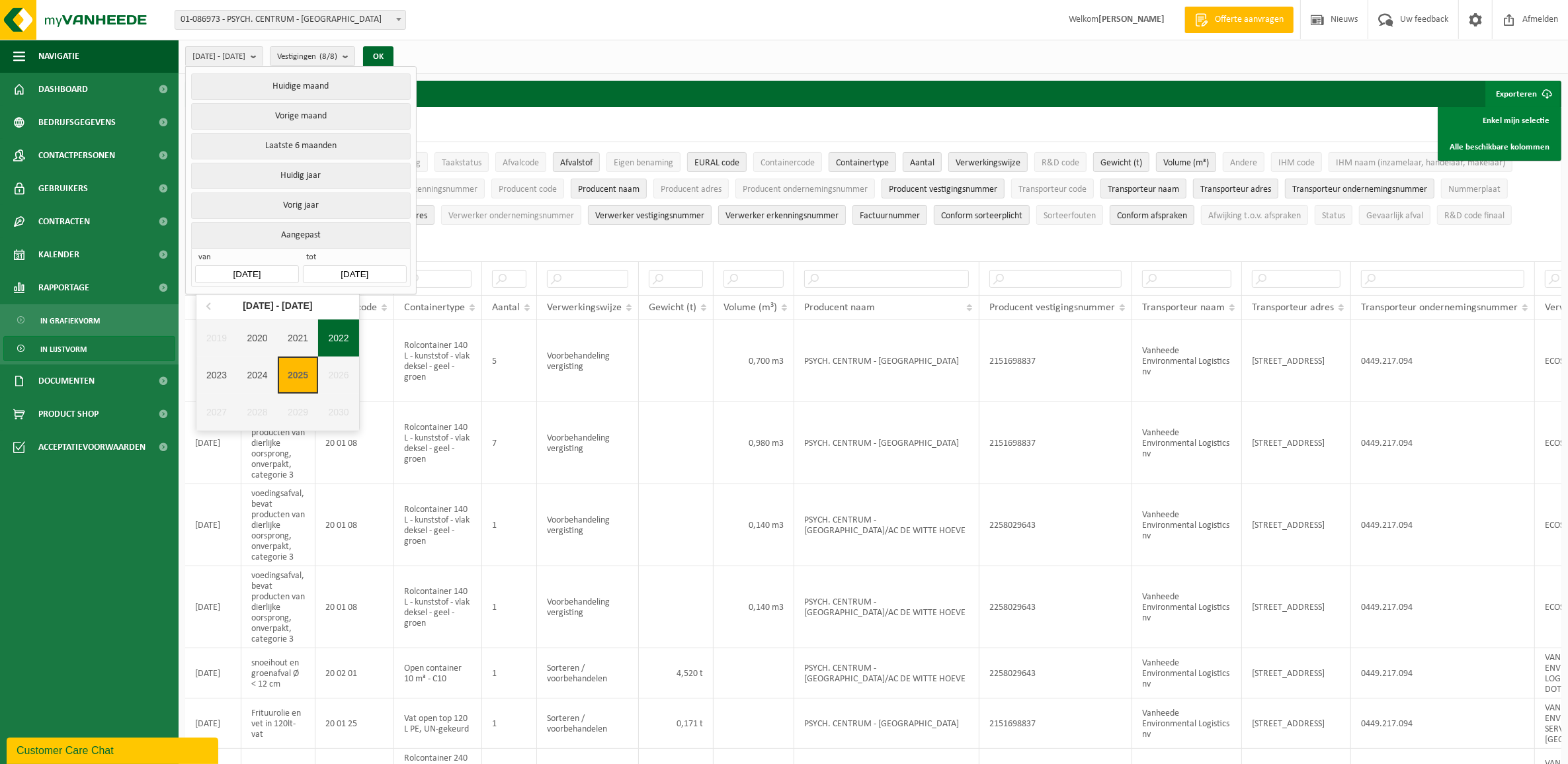
click at [342, 335] on div "2022" at bounding box center [338, 338] width 41 height 37
click at [216, 340] on div "Jan" at bounding box center [224, 334] width 54 height 28
click at [320, 348] on div "1" at bounding box center [324, 350] width 24 height 21
type input "[DATE]"
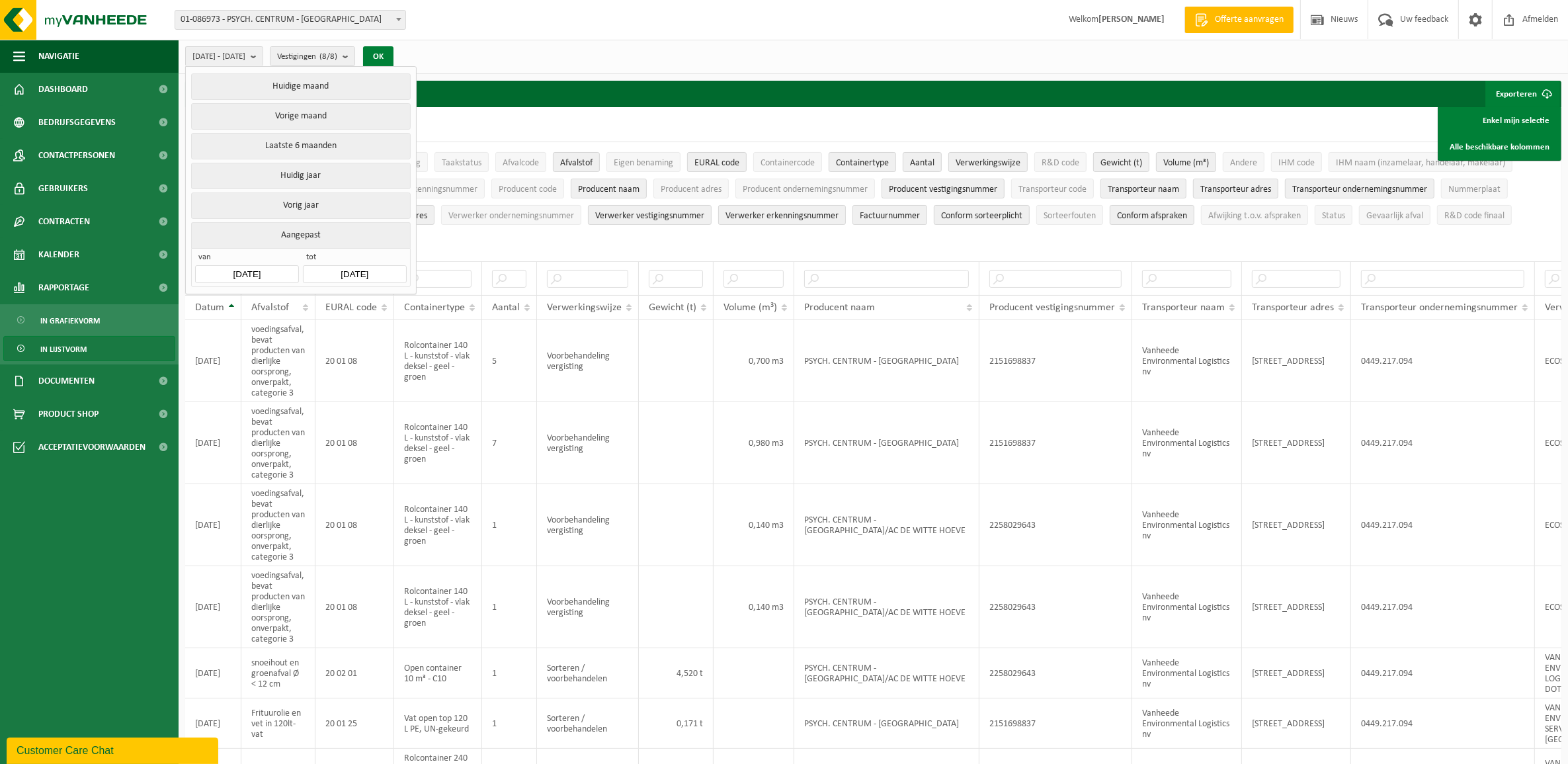
click at [394, 55] on button "OK" at bounding box center [378, 57] width 30 height 21
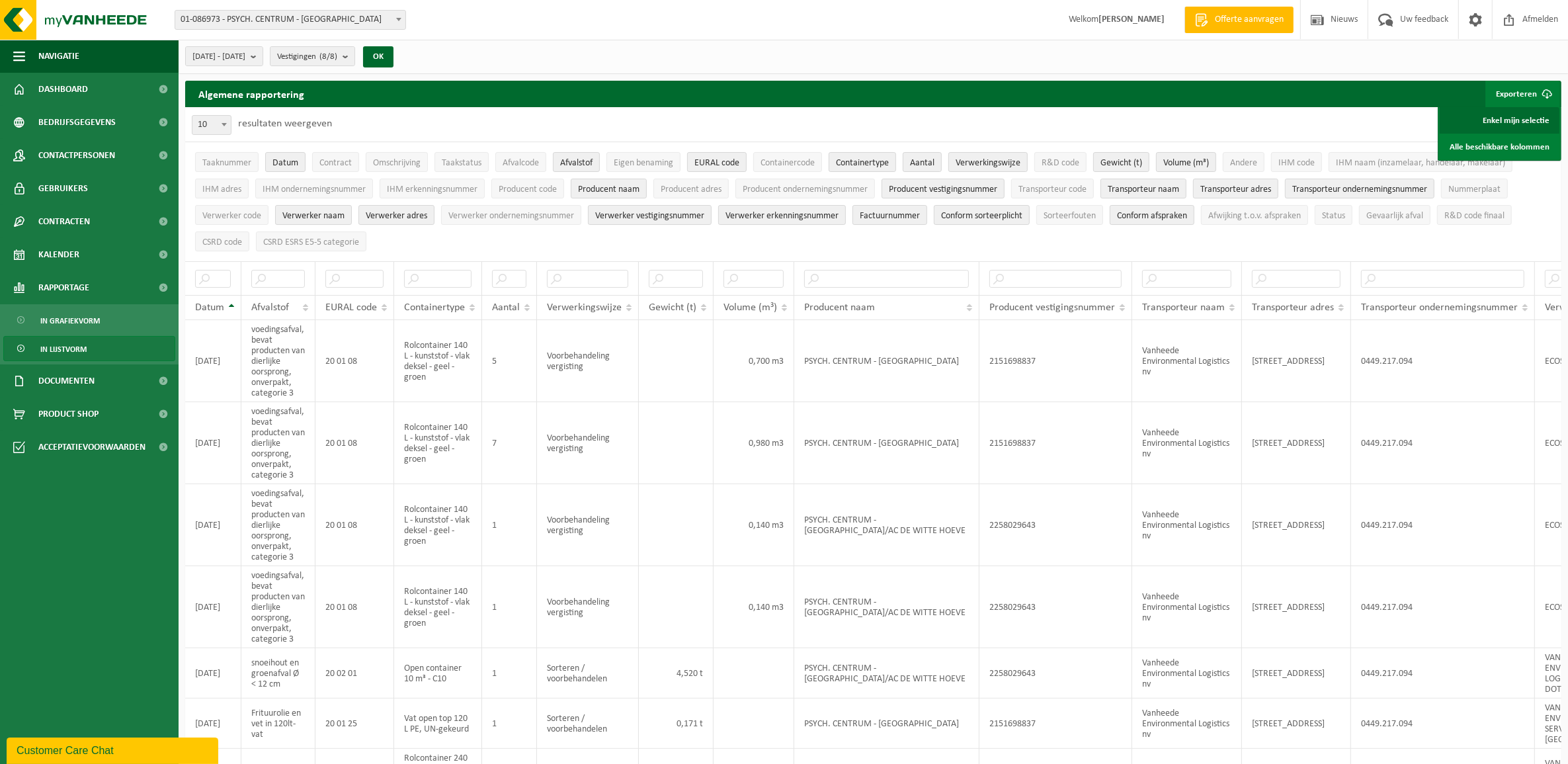
click at [1254, 119] on link "Enkel mijn selectie" at bounding box center [1498, 120] width 119 height 26
click at [1096, 54] on div "[DATE] - [DATE] Huidige maand Vorige maand Laatste 6 maanden Huidig jaar Vorig …" at bounding box center [873, 57] width 1390 height 34
